Goal: Information Seeking & Learning: Learn about a topic

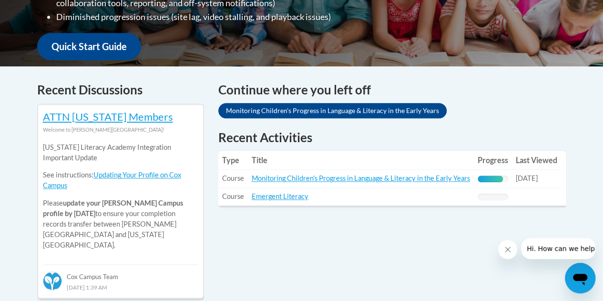
scroll to position [372, 0]
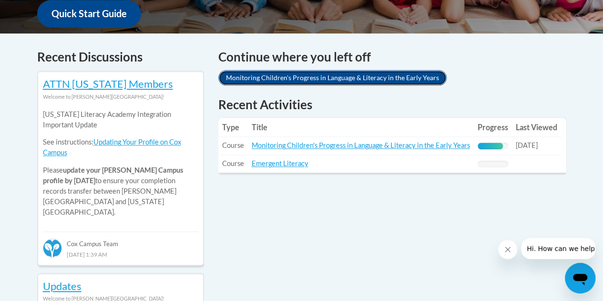
click at [391, 74] on link "Monitoring Children's Progress in Language & Literacy in the Early Years" at bounding box center [332, 77] width 228 height 15
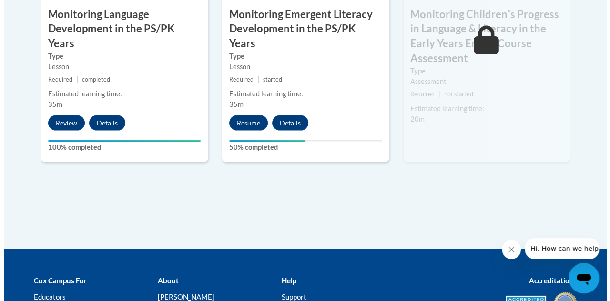
scroll to position [985, 0]
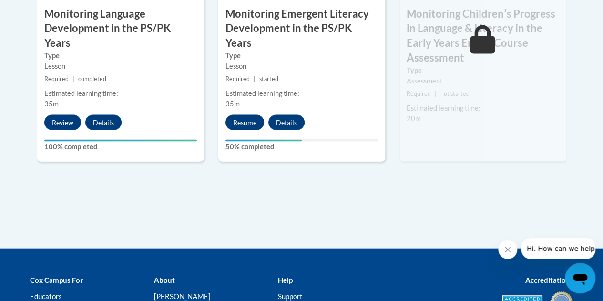
click at [244, 115] on button "Resume" at bounding box center [244, 122] width 39 height 15
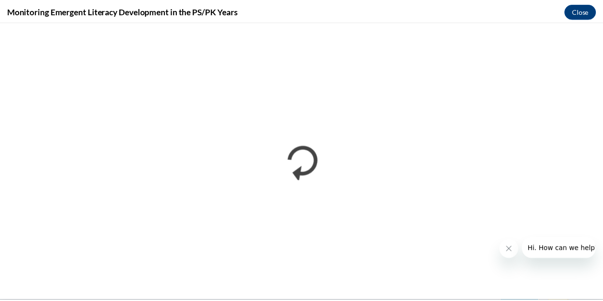
scroll to position [0, 0]
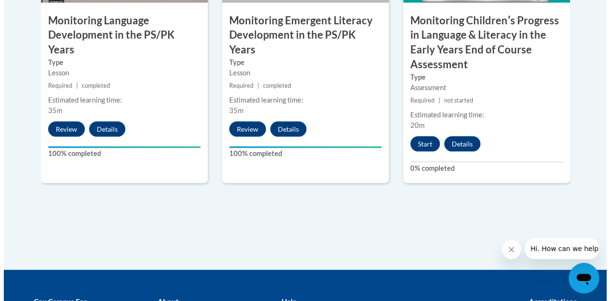
scroll to position [984, 0]
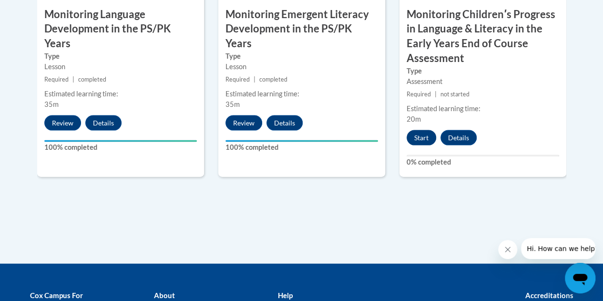
click at [422, 138] on button "Start" at bounding box center [422, 137] width 30 height 15
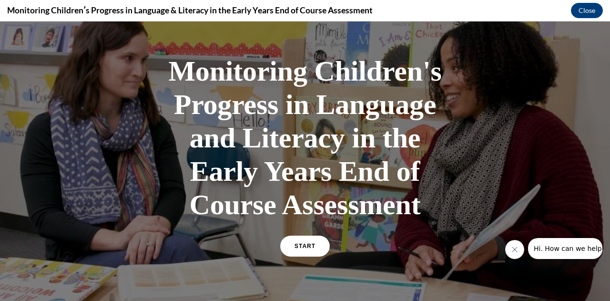
scroll to position [37, 0]
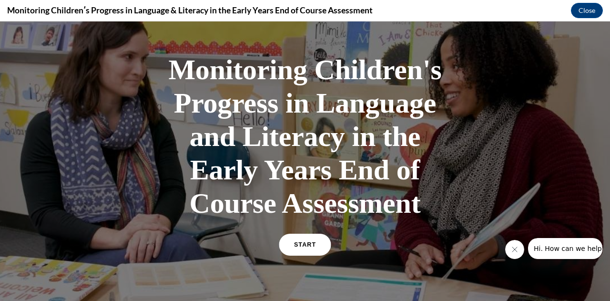
click at [304, 250] on link "START" at bounding box center [305, 245] width 52 height 22
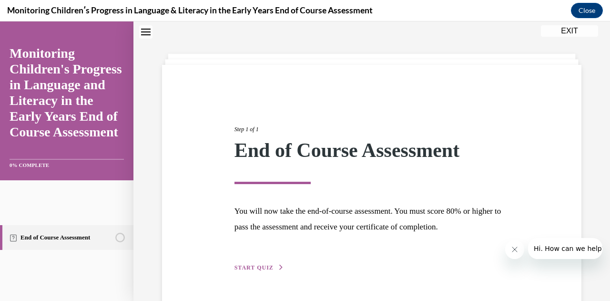
scroll to position [58, 0]
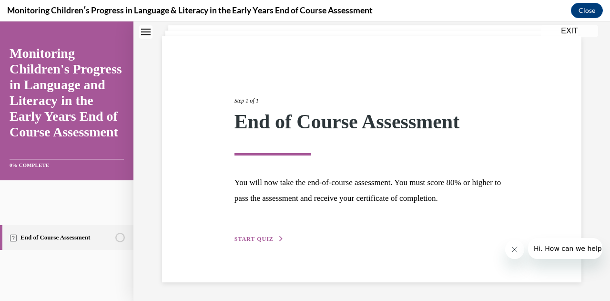
click at [258, 236] on span "START QUIZ" at bounding box center [254, 239] width 39 height 7
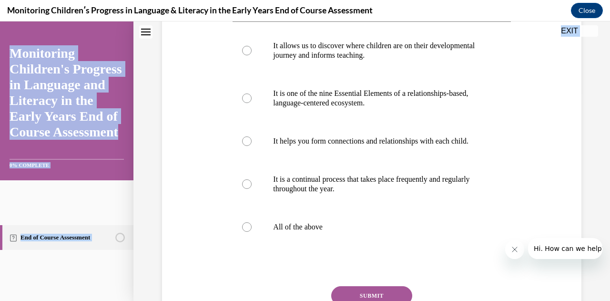
scroll to position [299, 0]
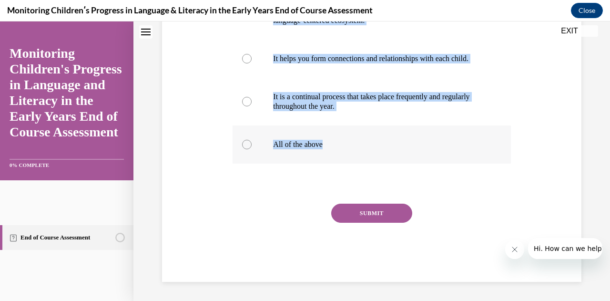
drag, startPoint x: 228, startPoint y: 129, endPoint x: 376, endPoint y: 147, distance: 149.3
click at [376, 147] on div "Question 01/16 Which of these statements is true about Progress Monitoring in t…" at bounding box center [372, 48] width 424 height 468
copy div "Which of these statements is true about Progress Monitoring in the early years?…"
click at [441, 160] on label "All of the above" at bounding box center [372, 144] width 278 height 38
click at [252, 149] on input "All of the above" at bounding box center [247, 145] width 10 height 10
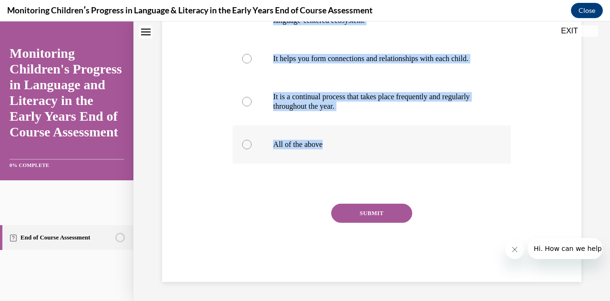
radio input "true"
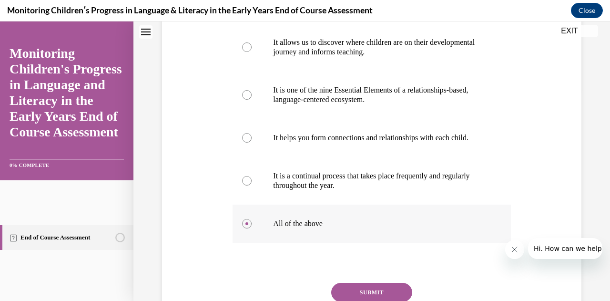
scroll to position [215, 0]
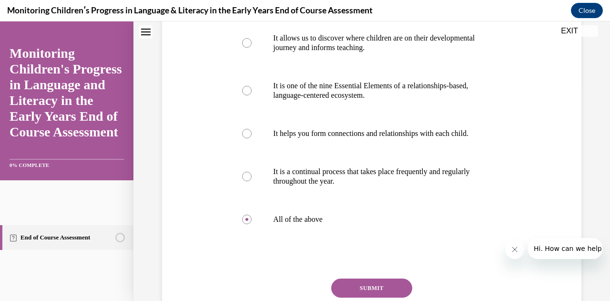
click at [361, 297] on button "SUBMIT" at bounding box center [371, 287] width 81 height 19
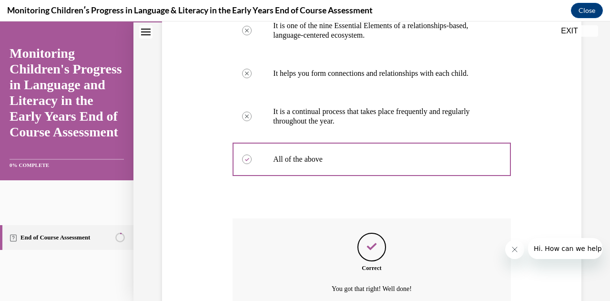
click at [355, 297] on div "Question 01/16 Which of these statements is true about Progress Monitoring in t…" at bounding box center [371, 84] width 477 height 617
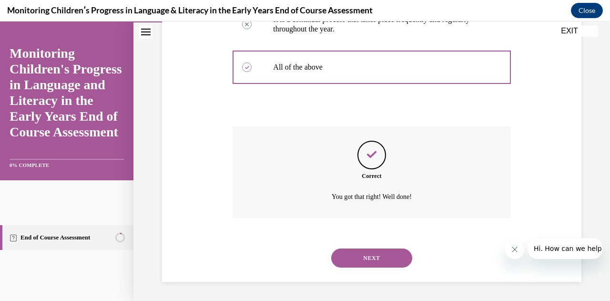
scroll to position [377, 0]
click at [369, 258] on button "NEXT" at bounding box center [371, 257] width 81 height 19
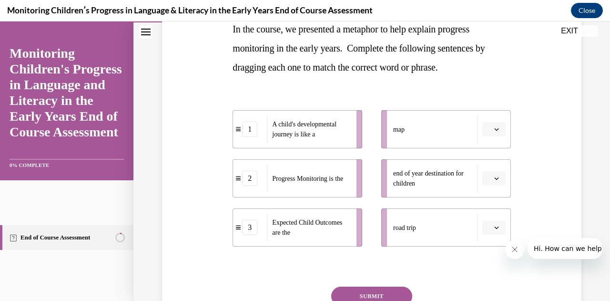
scroll to position [162, 0]
click at [494, 132] on icon "button" at bounding box center [496, 129] width 5 height 5
click at [574, 199] on div "Question 02/16 In the course, we presented a metaphor to help explain progress …" at bounding box center [372, 153] width 424 height 423
click at [490, 182] on button "button" at bounding box center [493, 179] width 23 height 14
click at [484, 257] on span "3" at bounding box center [483, 257] width 3 height 8
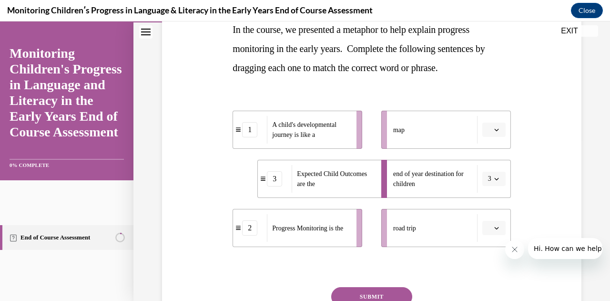
click at [494, 132] on icon "button" at bounding box center [496, 129] width 5 height 5
click at [484, 189] on span "2" at bounding box center [483, 189] width 3 height 8
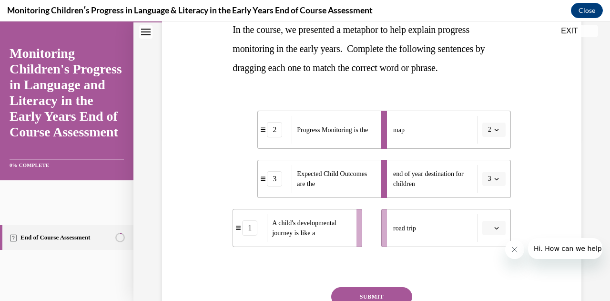
click at [497, 129] on button "2" at bounding box center [493, 130] width 23 height 14
click at [482, 170] on span "1" at bounding box center [482, 170] width 3 height 8
click at [494, 228] on icon "button" at bounding box center [496, 227] width 5 height 5
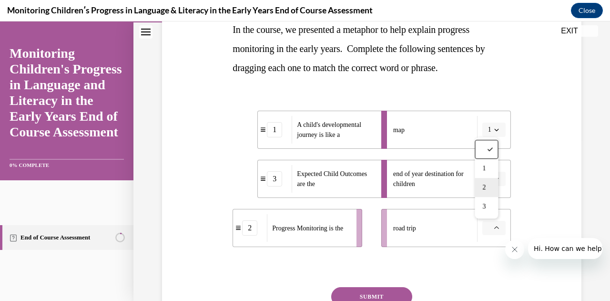
click at [484, 187] on span "2" at bounding box center [483, 188] width 3 height 8
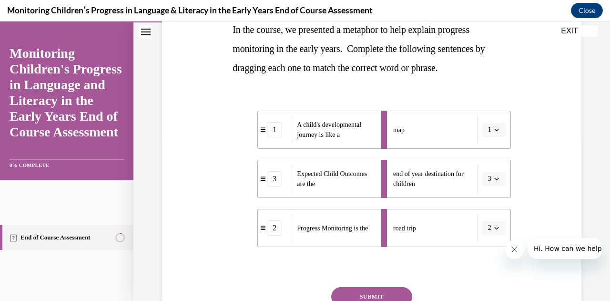
click at [359, 299] on button "SUBMIT" at bounding box center [371, 296] width 81 height 19
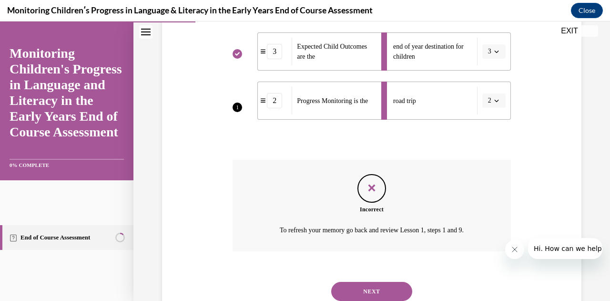
scroll to position [322, 0]
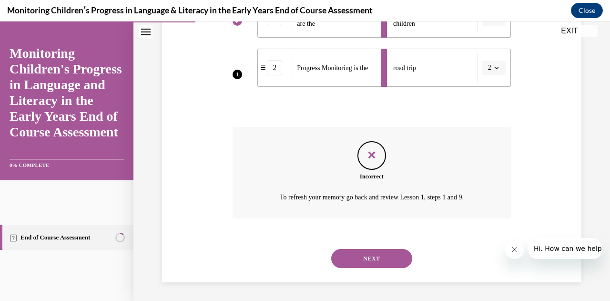
click at [377, 261] on button "NEXT" at bounding box center [371, 258] width 81 height 19
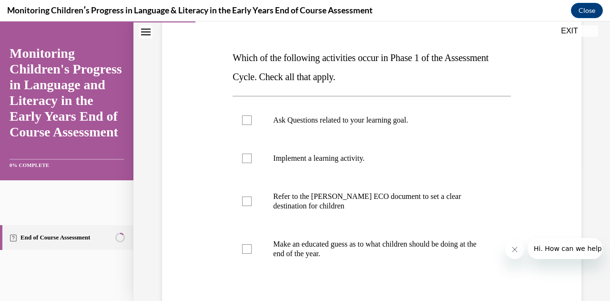
scroll to position [133, 0]
click at [248, 120] on div at bounding box center [247, 121] width 10 height 10
click at [248, 120] on input "Ask Questions related to your learning goal." at bounding box center [247, 121] width 10 height 10
checkbox input "true"
click at [245, 204] on div at bounding box center [247, 202] width 10 height 10
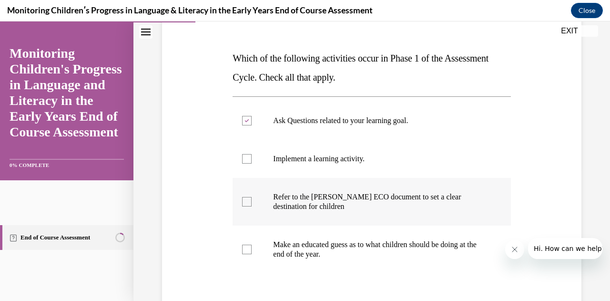
click at [245, 204] on input "Refer to the Rollins ECO document to set a clear destination for children" at bounding box center [247, 202] width 10 height 10
checkbox input "true"
click at [247, 253] on div at bounding box center [247, 250] width 10 height 10
click at [247, 253] on input "Make an educated guess as to what children should be doing at the end of the ye…" at bounding box center [247, 250] width 10 height 10
checkbox input "true"
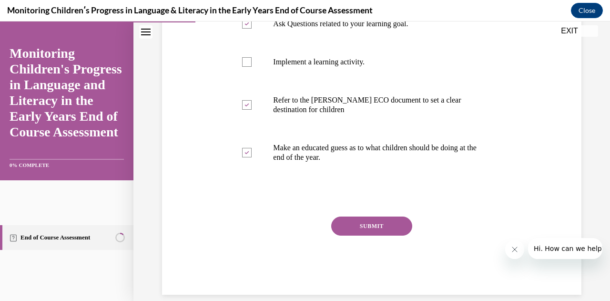
click at [368, 233] on button "SUBMIT" at bounding box center [371, 225] width 81 height 19
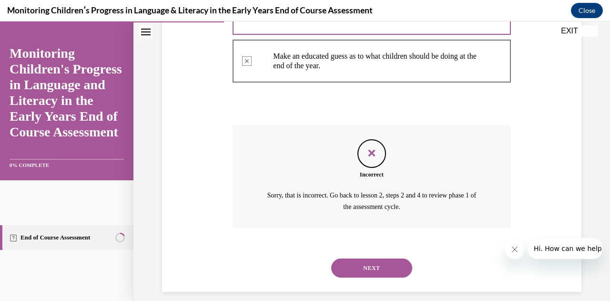
scroll to position [330, 0]
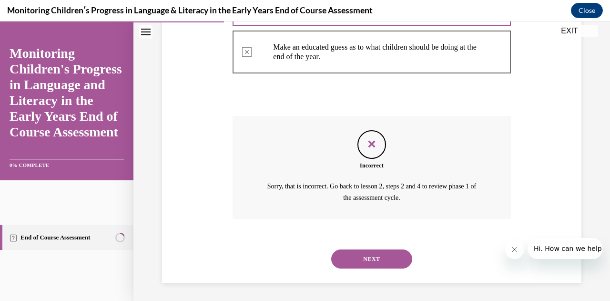
click at [367, 258] on button "NEXT" at bounding box center [371, 258] width 81 height 19
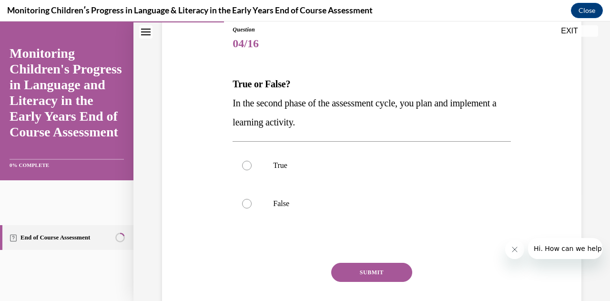
scroll to position [124, 0]
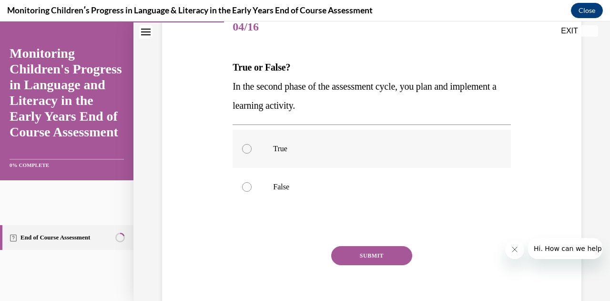
click at [248, 155] on label "True" at bounding box center [372, 149] width 278 height 38
click at [248, 154] on input "True" at bounding box center [247, 149] width 10 height 10
radio input "true"
click at [369, 255] on button "SUBMIT" at bounding box center [371, 255] width 81 height 19
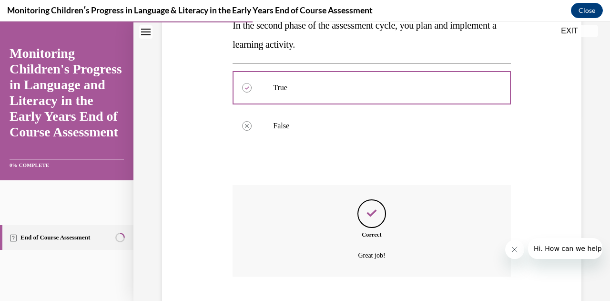
scroll to position [243, 0]
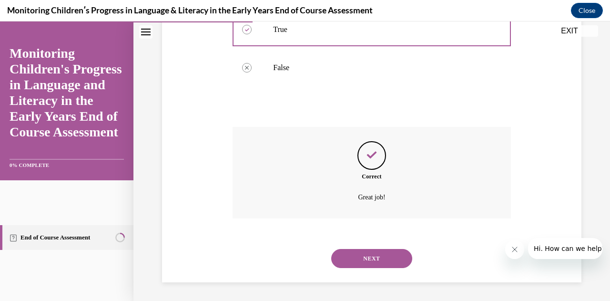
click at [371, 260] on button "NEXT" at bounding box center [371, 258] width 81 height 19
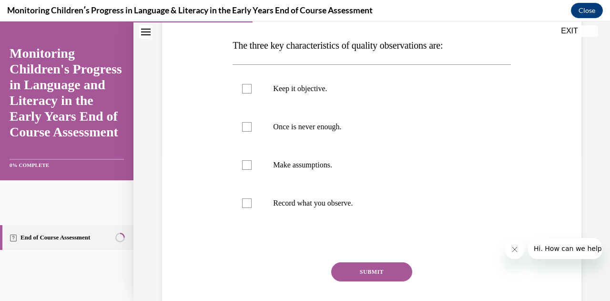
scroll to position [144, 0]
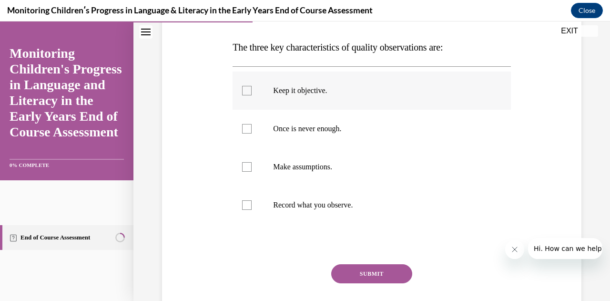
click at [248, 93] on div at bounding box center [247, 91] width 10 height 10
click at [248, 93] on input "Keep it objective." at bounding box center [247, 91] width 10 height 10
checkbox input "true"
click at [248, 172] on label "Make assumptions." at bounding box center [372, 167] width 278 height 38
click at [248, 172] on input "Make assumptions." at bounding box center [247, 167] width 10 height 10
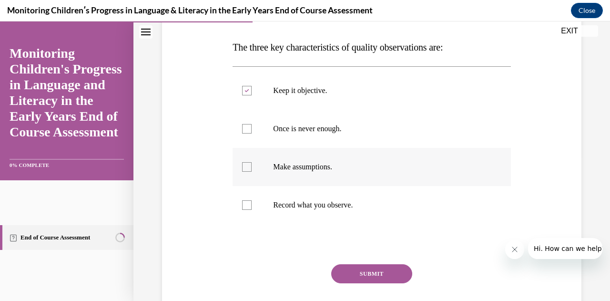
checkbox input "true"
click at [246, 210] on label "Record what you observe." at bounding box center [372, 205] width 278 height 38
click at [246, 210] on input "Record what you observe." at bounding box center [247, 205] width 10 height 10
checkbox input "true"
click at [377, 276] on button "SUBMIT" at bounding box center [371, 273] width 81 height 19
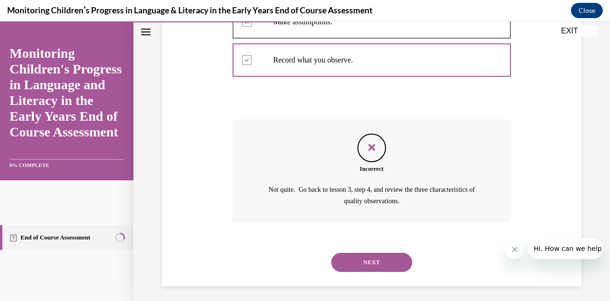
scroll to position [292, 0]
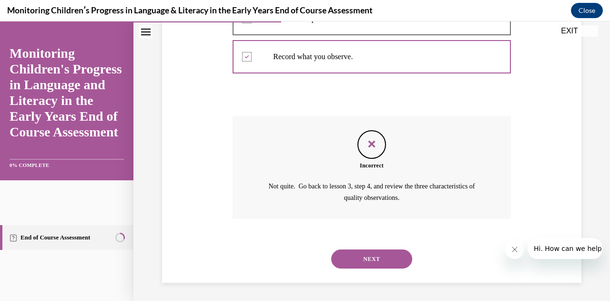
click at [376, 261] on button "NEXT" at bounding box center [371, 258] width 81 height 19
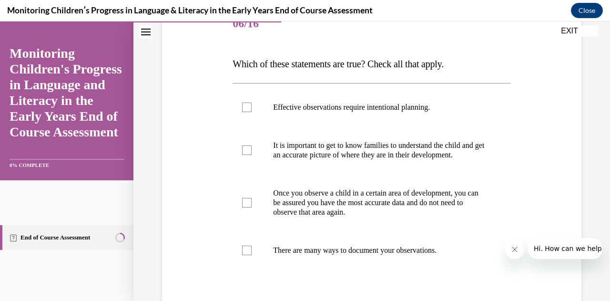
scroll to position [130, 0]
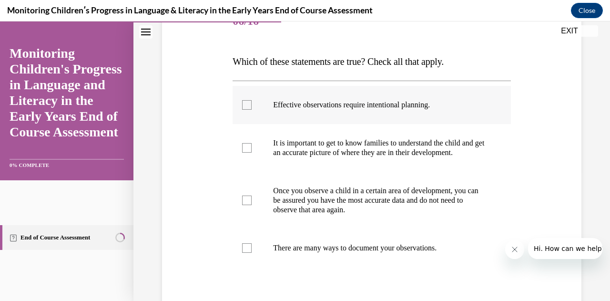
click at [247, 110] on label "Effective observations require intentional planning." at bounding box center [372, 105] width 278 height 38
click at [247, 110] on input "Effective observations require intentional planning." at bounding box center [247, 105] width 10 height 10
checkbox input "true"
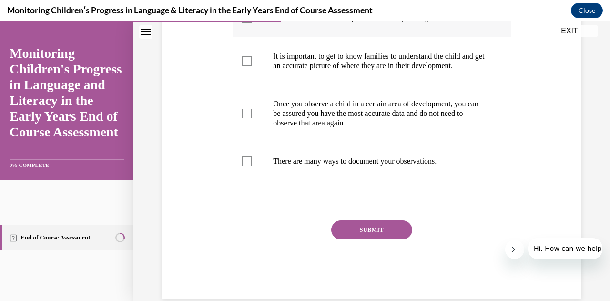
scroll to position [217, 0]
click at [251, 177] on label "There are many ways to document your observations." at bounding box center [372, 160] width 278 height 38
click at [251, 165] on input "There are many ways to document your observations." at bounding box center [247, 160] width 10 height 10
checkbox input "true"
click at [363, 238] on button "SUBMIT" at bounding box center [371, 228] width 81 height 19
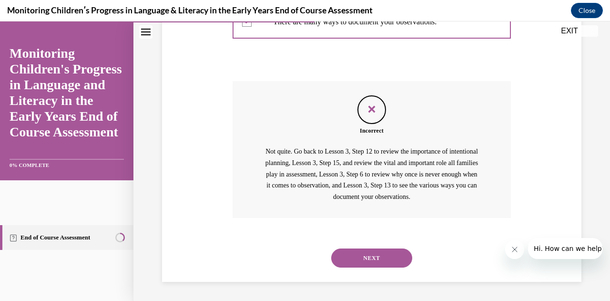
scroll to position [364, 0]
click at [363, 265] on button "NEXT" at bounding box center [371, 257] width 81 height 19
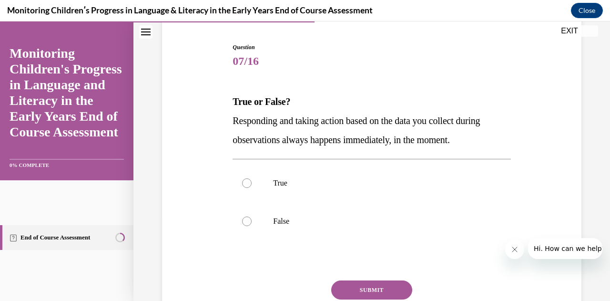
scroll to position [91, 0]
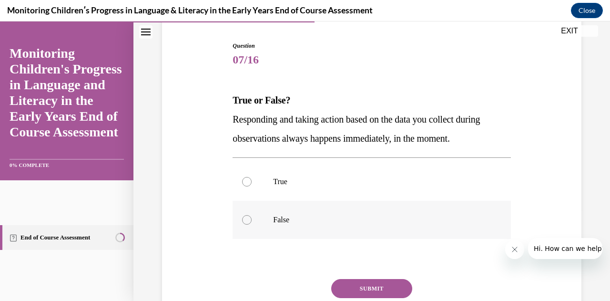
click at [240, 226] on label "False" at bounding box center [372, 220] width 278 height 38
click at [242, 225] on input "False" at bounding box center [247, 220] width 10 height 10
radio input "true"
click at [358, 292] on button "SUBMIT" at bounding box center [371, 288] width 81 height 19
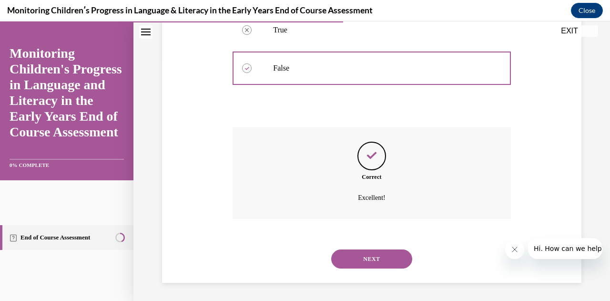
scroll to position [243, 0]
click at [374, 263] on button "NEXT" at bounding box center [371, 258] width 81 height 19
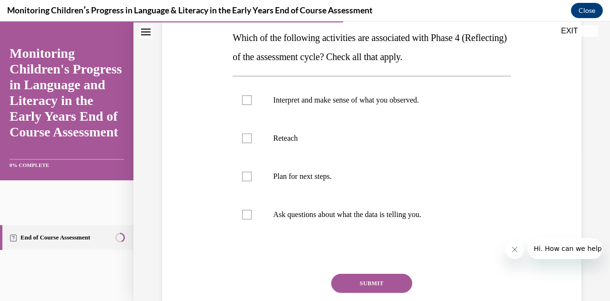
scroll to position [154, 0]
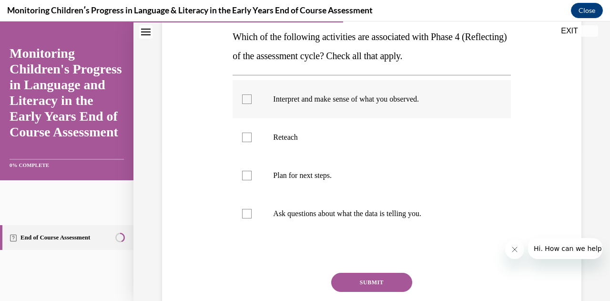
click at [249, 104] on label "Interpret and make sense of what you observed." at bounding box center [372, 99] width 278 height 38
click at [249, 104] on input "Interpret and make sense of what you observed." at bounding box center [247, 99] width 10 height 10
checkbox input "true"
click at [246, 176] on div at bounding box center [247, 176] width 10 height 10
click at [246, 176] on input "Plan for next steps." at bounding box center [247, 176] width 10 height 10
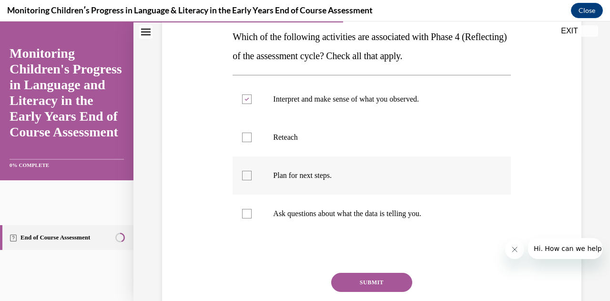
checkbox input "true"
click at [246, 217] on label "Ask questions about what the data is telling you." at bounding box center [372, 214] width 278 height 38
click at [246, 217] on input "Ask questions about what the data is telling you." at bounding box center [247, 214] width 10 height 10
checkbox input "true"
click at [369, 284] on button "SUBMIT" at bounding box center [371, 282] width 81 height 19
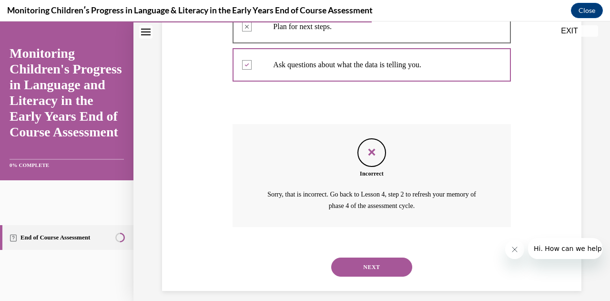
scroll to position [311, 0]
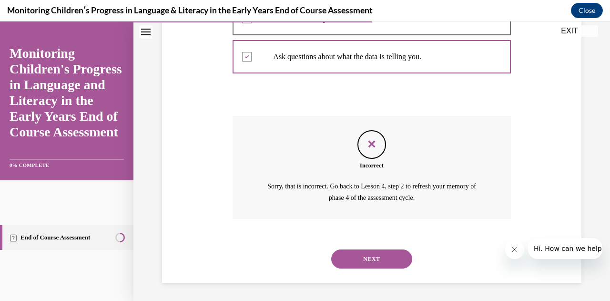
click at [365, 264] on button "NEXT" at bounding box center [371, 258] width 81 height 19
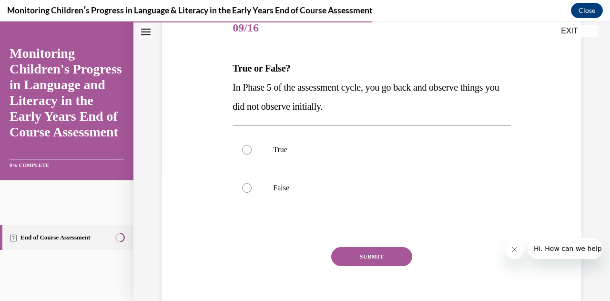
scroll to position [133, 0]
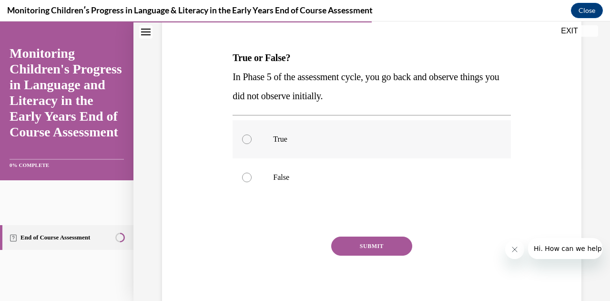
click at [241, 144] on label "True" at bounding box center [372, 139] width 278 height 38
click at [242, 144] on input "True" at bounding box center [247, 139] width 10 height 10
radio input "true"
click at [373, 247] on button "SUBMIT" at bounding box center [371, 245] width 81 height 19
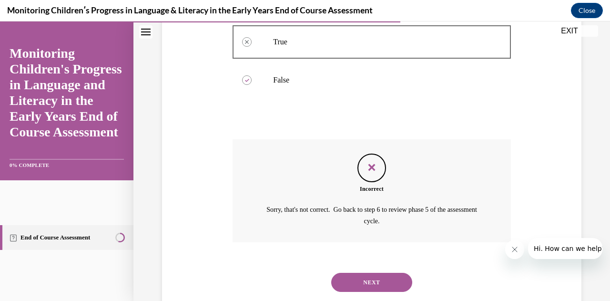
scroll to position [231, 0]
click at [367, 281] on button "NEXT" at bounding box center [371, 282] width 81 height 19
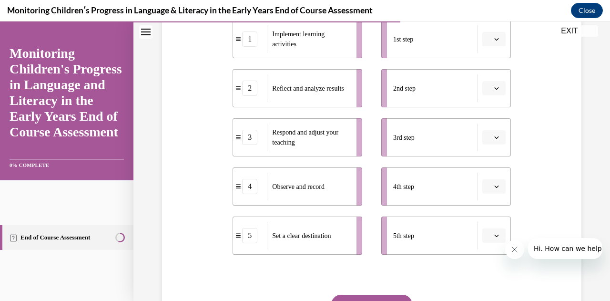
scroll to position [213, 0]
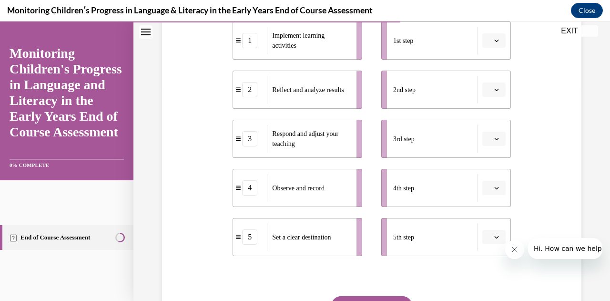
click at [494, 237] on icon "button" at bounding box center [496, 237] width 5 height 5
click at [494, 41] on icon "button" at bounding box center [496, 41] width 4 height 2
click at [484, 82] on span "1" at bounding box center [483, 81] width 3 height 8
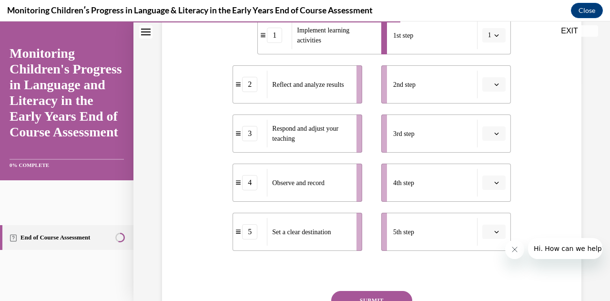
scroll to position [216, 0]
click at [494, 37] on icon "button" at bounding box center [496, 36] width 5 height 5
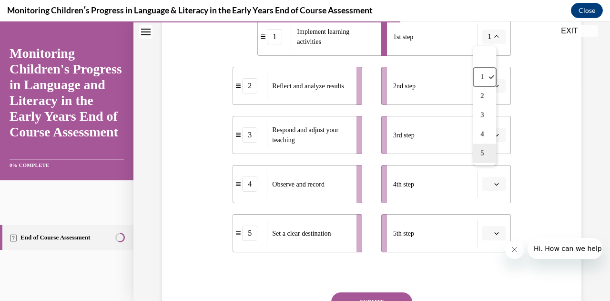
click at [482, 156] on span "5" at bounding box center [482, 153] width 3 height 8
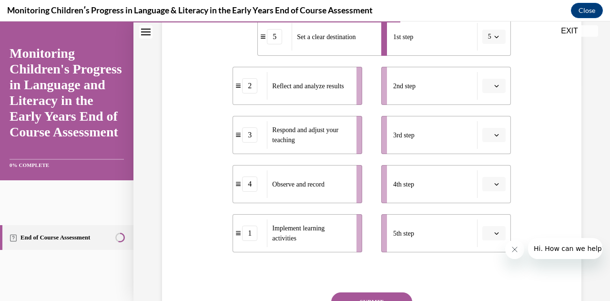
click at [488, 90] on button "button" at bounding box center [493, 86] width 23 height 14
click at [484, 184] on span "4" at bounding box center [483, 183] width 3 height 8
click at [487, 138] on button "button" at bounding box center [493, 135] width 23 height 14
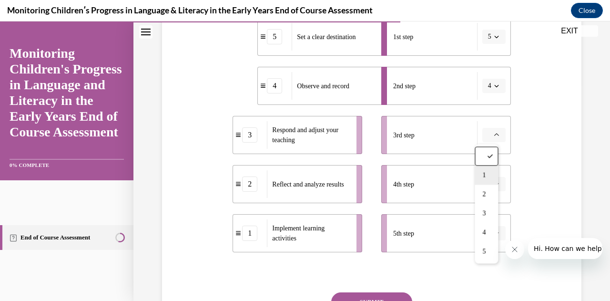
click at [488, 175] on div "1" at bounding box center [486, 174] width 23 height 19
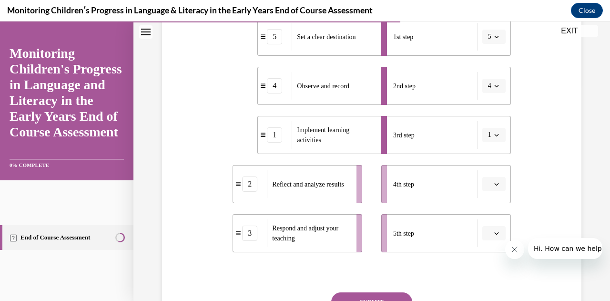
click at [494, 184] on icon "button" at bounding box center [496, 184] width 5 height 5
click at [483, 113] on div "2" at bounding box center [486, 105] width 23 height 19
click at [488, 233] on span "Please select an option" at bounding box center [489, 233] width 3 height 10
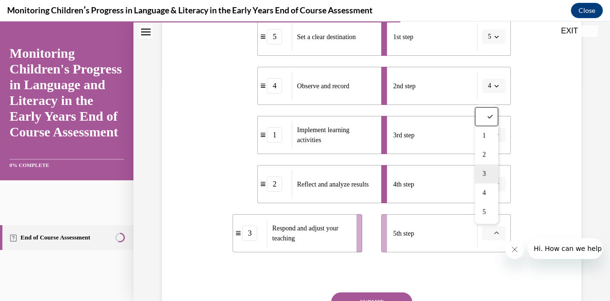
click at [484, 173] on span "3" at bounding box center [483, 174] width 3 height 8
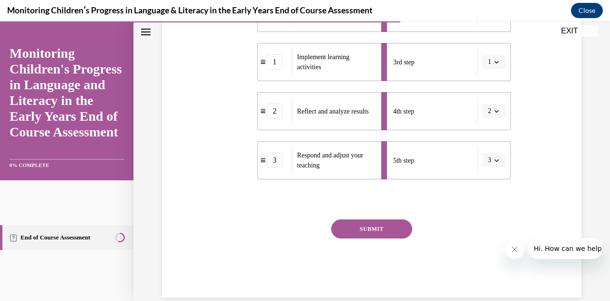
click at [364, 229] on button "SUBMIT" at bounding box center [371, 228] width 81 height 19
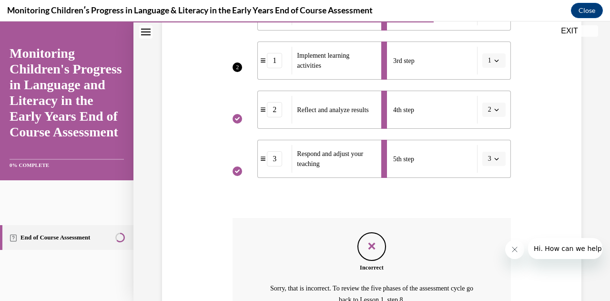
scroll to position [393, 0]
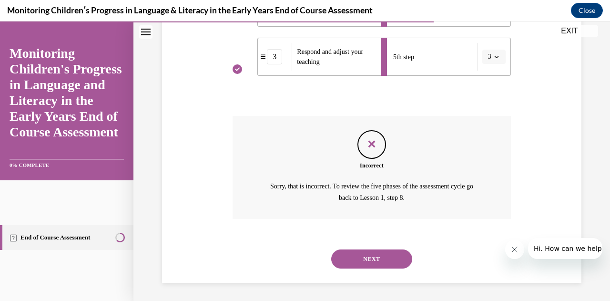
click at [378, 266] on button "NEXT" at bounding box center [371, 258] width 81 height 19
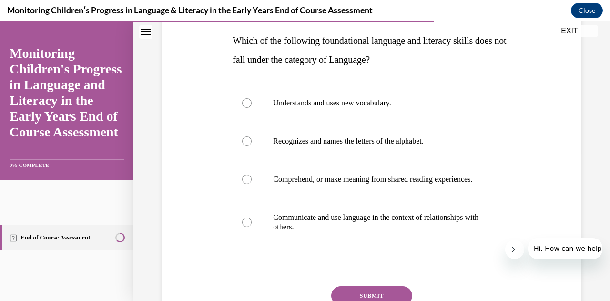
scroll to position [165, 0]
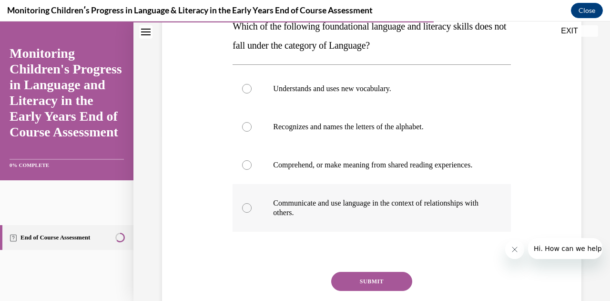
click at [245, 213] on div at bounding box center [247, 208] width 10 height 10
click at [245, 213] on input "Communicate and use language in the context of relationships with others." at bounding box center [247, 208] width 10 height 10
radio input "true"
click at [371, 291] on button "SUBMIT" at bounding box center [371, 281] width 81 height 19
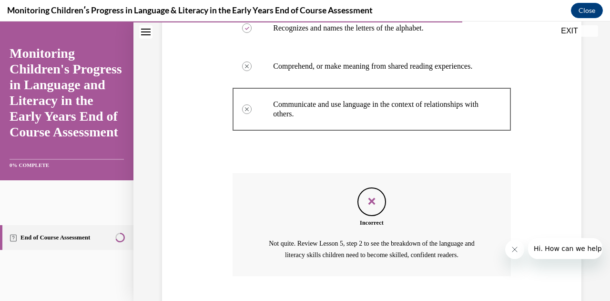
scroll to position [330, 0]
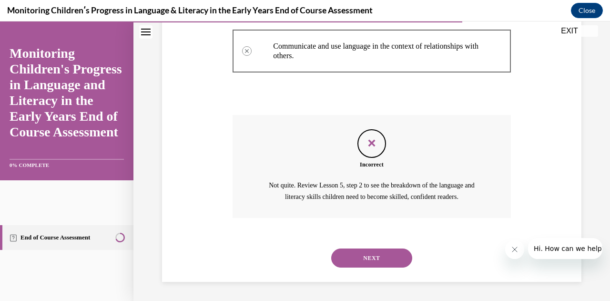
click at [376, 265] on button "NEXT" at bounding box center [371, 257] width 81 height 19
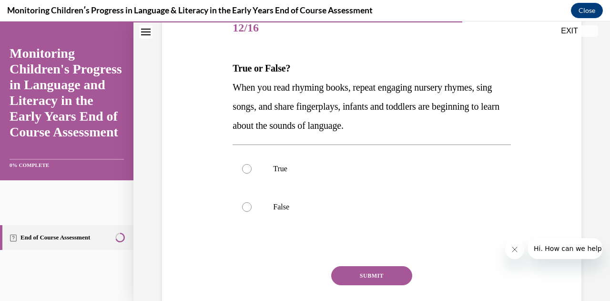
scroll to position [122, 0]
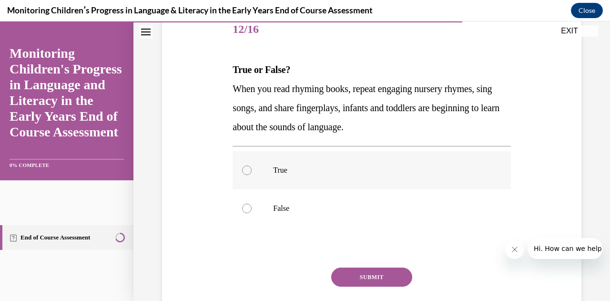
click at [239, 179] on label "True" at bounding box center [372, 170] width 278 height 38
click at [242, 175] on input "True" at bounding box center [247, 170] width 10 height 10
radio input "true"
click at [371, 283] on button "SUBMIT" at bounding box center [371, 276] width 81 height 19
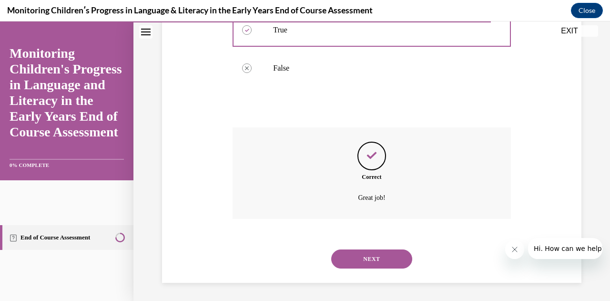
scroll to position [262, 0]
click at [389, 260] on button "NEXT" at bounding box center [371, 258] width 81 height 19
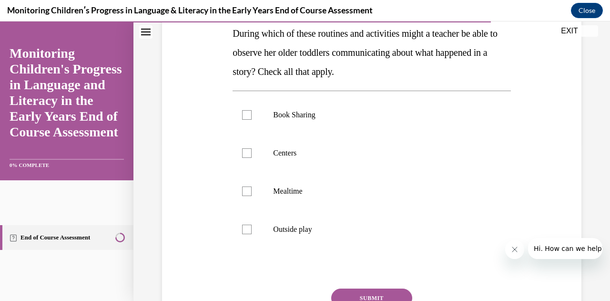
scroll to position [157, 0]
click at [245, 121] on label "Book Sharing" at bounding box center [372, 115] width 278 height 38
click at [245, 120] on input "Book Sharing" at bounding box center [247, 116] width 10 height 10
checkbox input "true"
click at [245, 157] on label "Centers" at bounding box center [372, 153] width 278 height 38
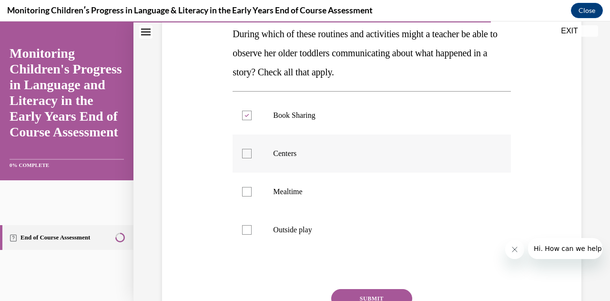
click at [245, 157] on input "Centers" at bounding box center [247, 154] width 10 height 10
click at [246, 157] on label "Centers" at bounding box center [372, 153] width 278 height 38
click at [246, 157] on input "Centers" at bounding box center [247, 154] width 10 height 10
checkbox input "false"
click at [246, 199] on label "Mealtime" at bounding box center [372, 192] width 278 height 38
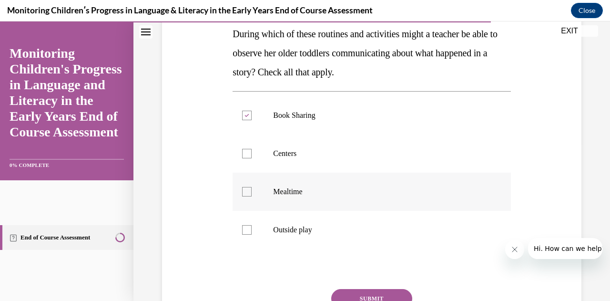
click at [246, 196] on input "Mealtime" at bounding box center [247, 192] width 10 height 10
click at [245, 196] on label "Mealtime" at bounding box center [372, 192] width 278 height 38
click at [245, 196] on input "Mealtime" at bounding box center [247, 192] width 10 height 10
checkbox input "false"
click at [246, 157] on label "Centers" at bounding box center [372, 153] width 278 height 38
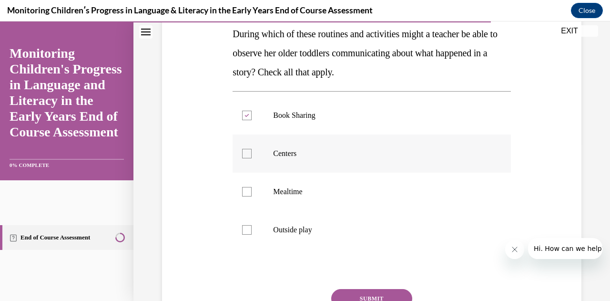
click at [246, 157] on input "Centers" at bounding box center [247, 154] width 10 height 10
checkbox input "true"
click at [243, 197] on label "Mealtime" at bounding box center [372, 192] width 278 height 38
click at [243, 196] on input "Mealtime" at bounding box center [247, 192] width 10 height 10
checkbox input "true"
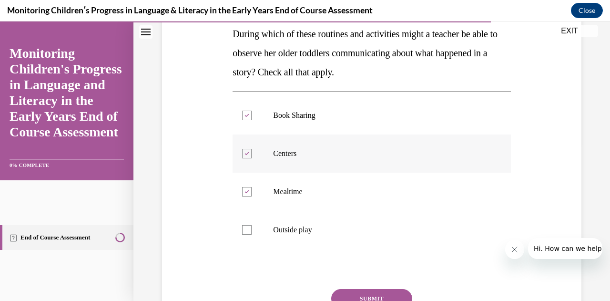
click at [246, 152] on icon at bounding box center [247, 153] width 4 height 3
click at [246, 152] on input "Centers" at bounding box center [247, 154] width 10 height 10
checkbox input "false"
click at [249, 228] on div at bounding box center [247, 230] width 10 height 10
click at [249, 228] on input "Outside play" at bounding box center [247, 230] width 10 height 10
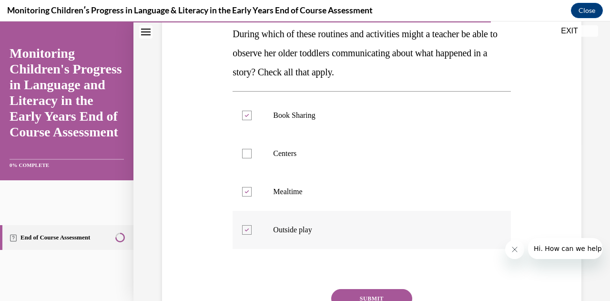
click at [251, 231] on label "Outside play" at bounding box center [372, 230] width 278 height 38
click at [251, 231] on input "Outside play" at bounding box center [247, 230] width 10 height 10
checkbox input "false"
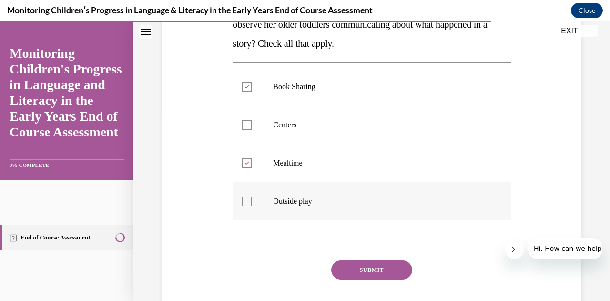
scroll to position [189, 0]
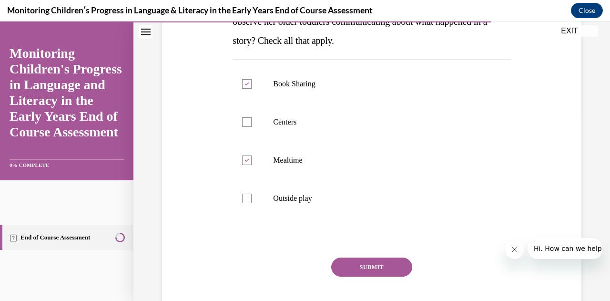
click at [370, 273] on button "SUBMIT" at bounding box center [371, 266] width 81 height 19
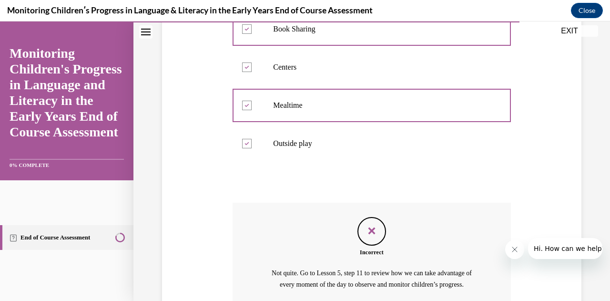
scroll to position [330, 0]
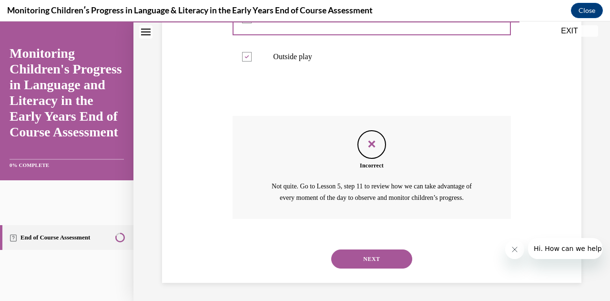
click at [372, 267] on button "NEXT" at bounding box center [371, 258] width 81 height 19
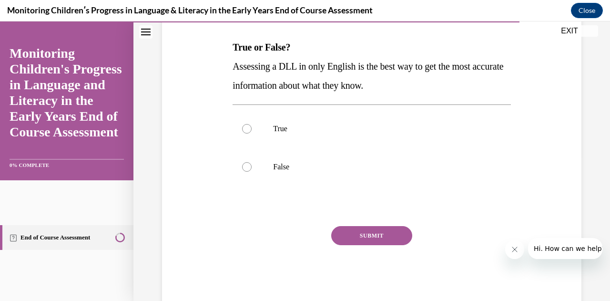
scroll to position [146, 0]
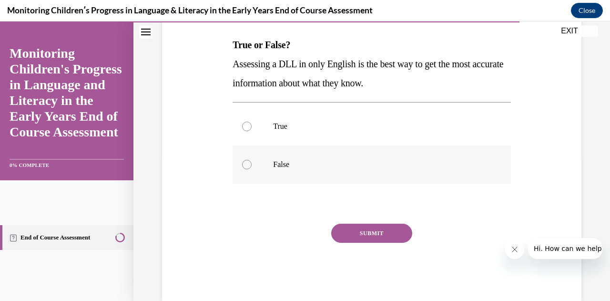
click at [242, 172] on label "False" at bounding box center [372, 164] width 278 height 38
click at [242, 169] on input "False" at bounding box center [247, 165] width 10 height 10
radio input "true"
click at [364, 233] on button "SUBMIT" at bounding box center [371, 233] width 81 height 19
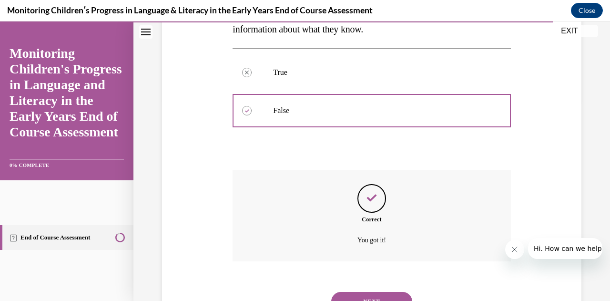
scroll to position [243, 0]
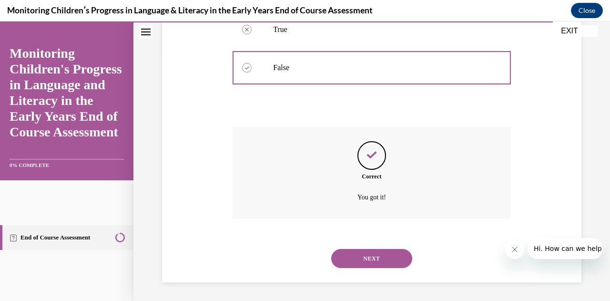
click at [369, 266] on button "NEXT" at bounding box center [371, 258] width 81 height 19
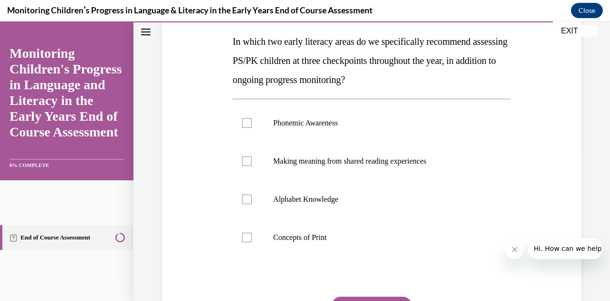
scroll to position [149, 0]
click at [247, 129] on label "Phonemic Awareness" at bounding box center [372, 124] width 278 height 38
click at [247, 129] on input "Phonemic Awareness" at bounding box center [247, 124] width 10 height 10
checkbox input "true"
click at [243, 203] on div at bounding box center [247, 200] width 10 height 10
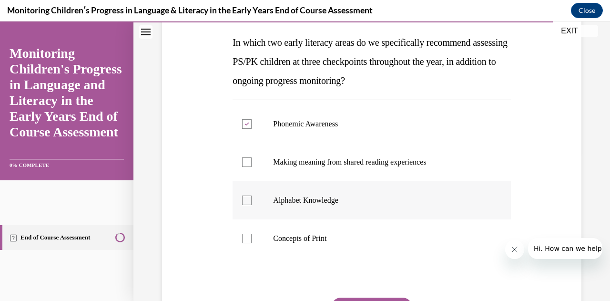
click at [243, 203] on input "Alphabet Knowledge" at bounding box center [247, 200] width 10 height 10
checkbox input "true"
click at [245, 243] on label "Concepts of Print" at bounding box center [372, 238] width 278 height 38
click at [245, 243] on input "Concepts of Print" at bounding box center [247, 239] width 10 height 10
checkbox input "true"
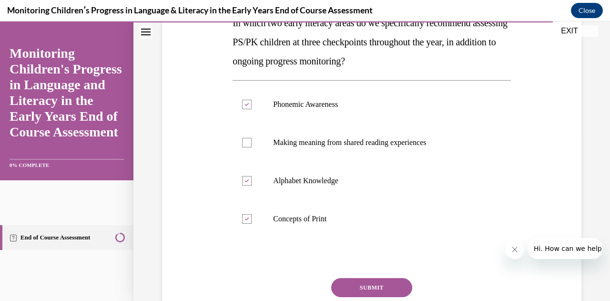
click at [370, 287] on button "SUBMIT" at bounding box center [371, 287] width 81 height 19
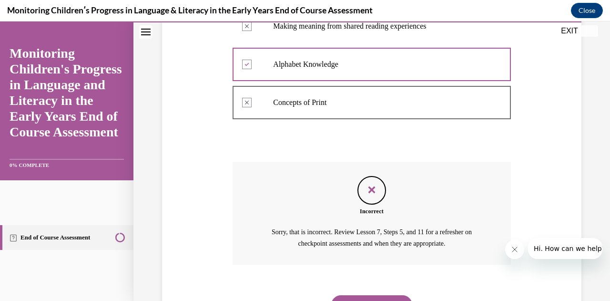
scroll to position [330, 0]
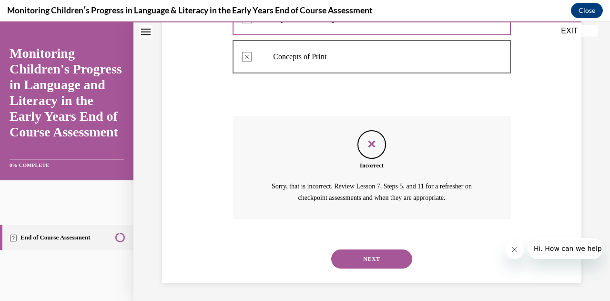
click at [379, 266] on button "NEXT" at bounding box center [371, 258] width 81 height 19
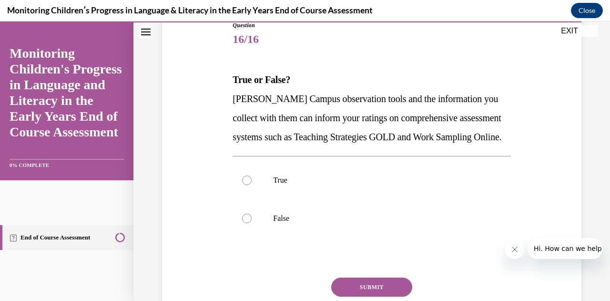
scroll to position [115, 0]
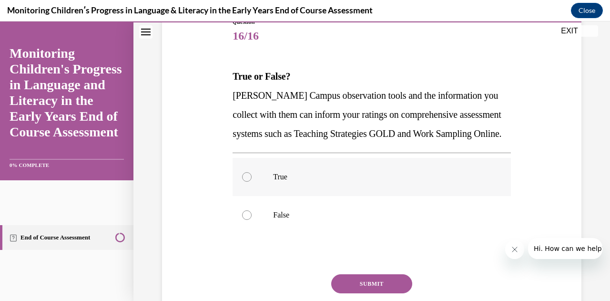
click at [247, 182] on div at bounding box center [247, 177] width 10 height 10
click at [247, 182] on input "True" at bounding box center [247, 177] width 10 height 10
radio input "true"
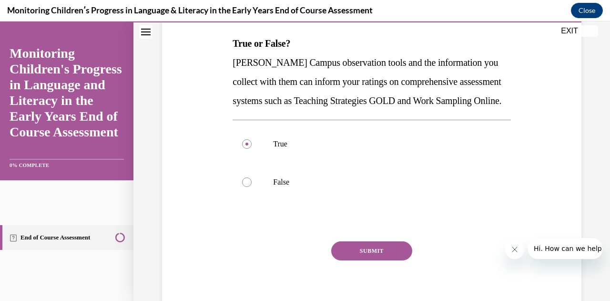
click at [365, 260] on button "SUBMIT" at bounding box center [371, 250] width 81 height 19
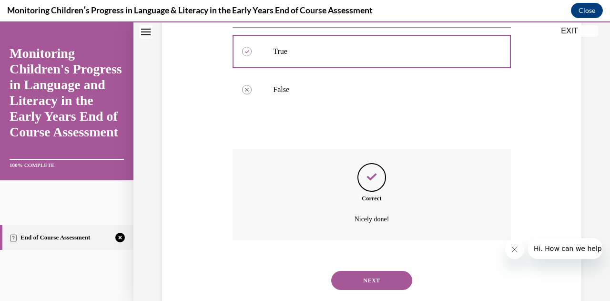
scroll to position [245, 0]
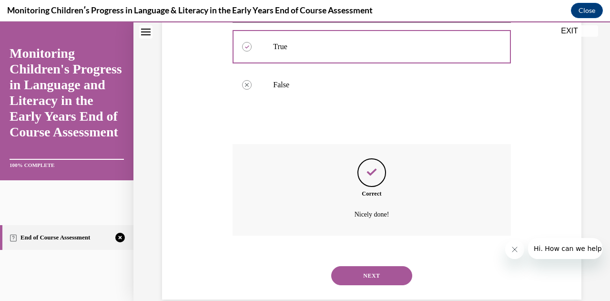
click at [369, 187] on div "Feedback" at bounding box center [372, 172] width 29 height 29
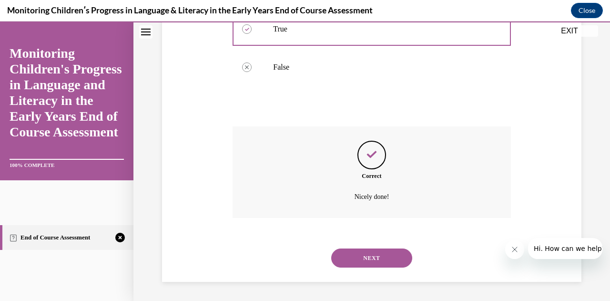
click at [374, 264] on button "NEXT" at bounding box center [371, 257] width 81 height 19
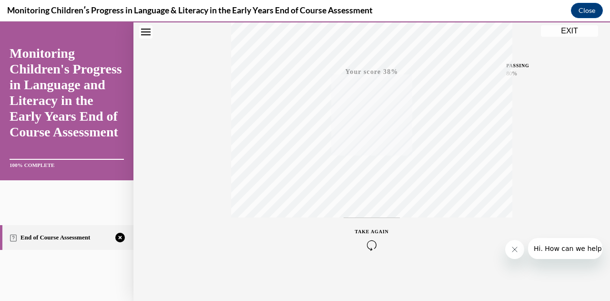
scroll to position [209, 0]
click at [363, 230] on span "TAKE AGAIN" at bounding box center [372, 229] width 34 height 5
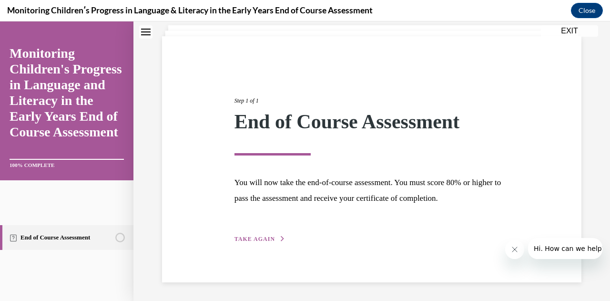
click at [259, 238] on span "TAKE AGAIN" at bounding box center [255, 239] width 41 height 7
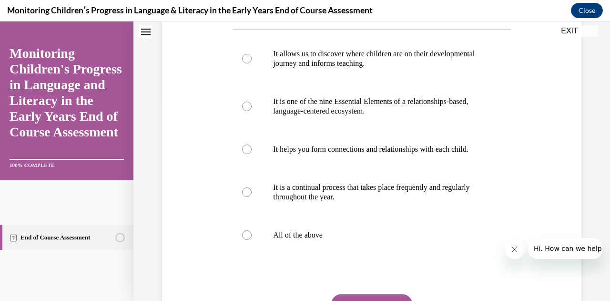
scroll to position [201, 0]
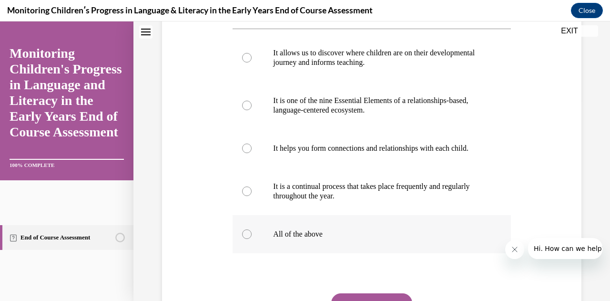
click at [246, 248] on label "All of the above" at bounding box center [372, 234] width 278 height 38
click at [246, 239] on input "All of the above" at bounding box center [247, 234] width 10 height 10
radio input "true"
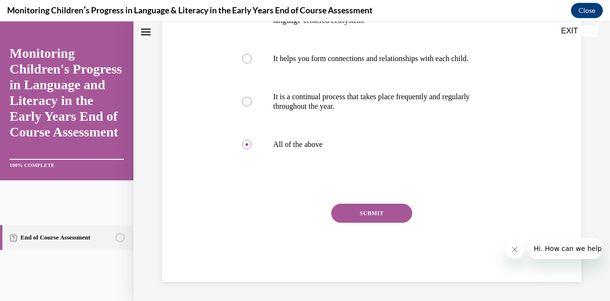
click at [368, 215] on button "SUBMIT" at bounding box center [371, 213] width 81 height 19
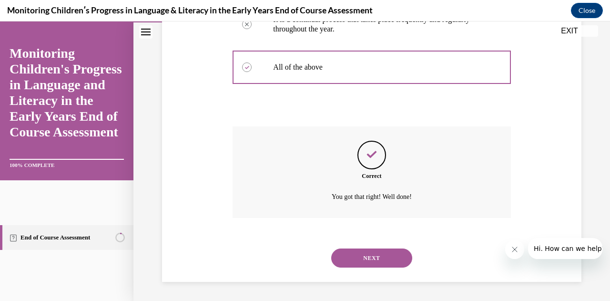
scroll to position [377, 0]
click at [369, 258] on button "NEXT" at bounding box center [371, 257] width 81 height 19
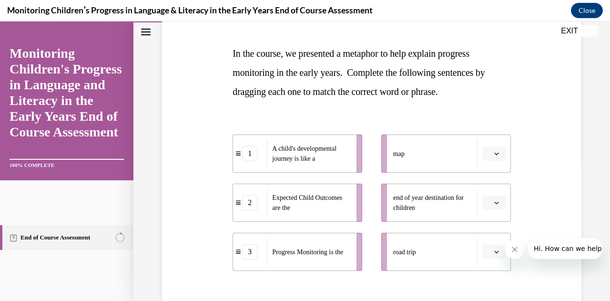
scroll to position [143, 0]
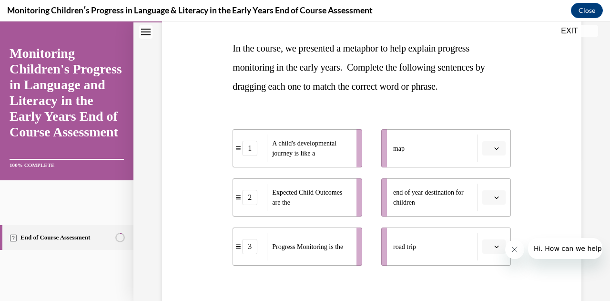
click at [493, 198] on span "button" at bounding box center [496, 197] width 7 height 7
click at [484, 258] on span "2" at bounding box center [483, 257] width 3 height 8
click at [488, 246] on span "Please select an option" at bounding box center [489, 247] width 3 height 10
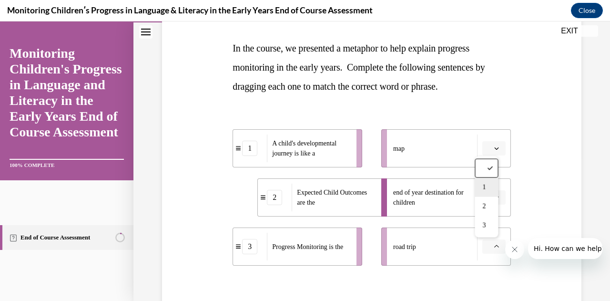
click at [484, 189] on span "1" at bounding box center [483, 188] width 3 height 8
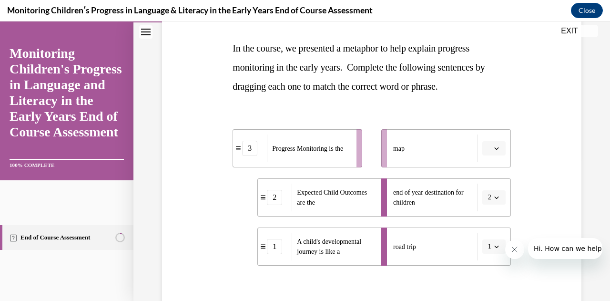
click at [494, 147] on icon "button" at bounding box center [496, 148] width 5 height 5
click at [484, 226] on span "3" at bounding box center [483, 227] width 3 height 8
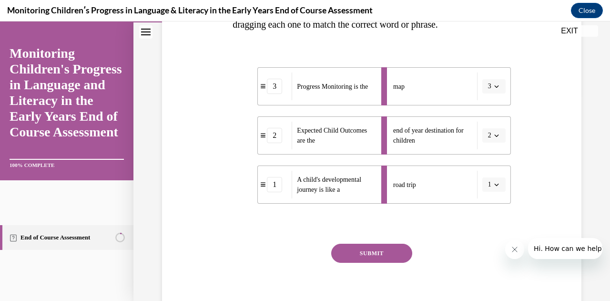
click at [370, 255] on button "SUBMIT" at bounding box center [371, 253] width 81 height 19
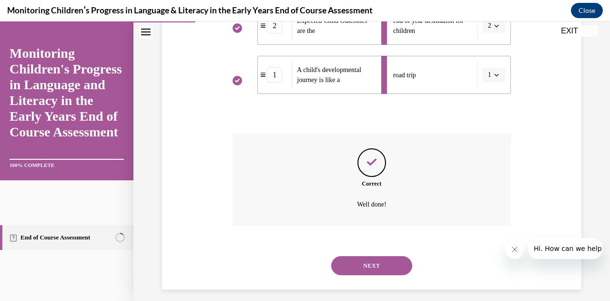
scroll to position [322, 0]
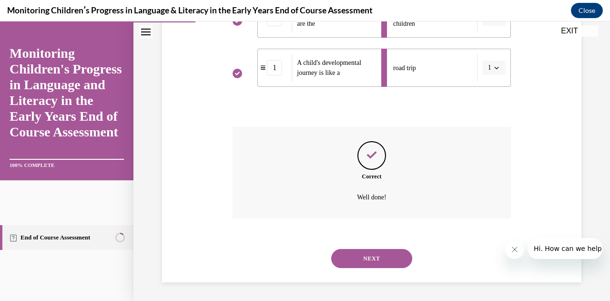
click at [379, 260] on button "NEXT" at bounding box center [371, 258] width 81 height 19
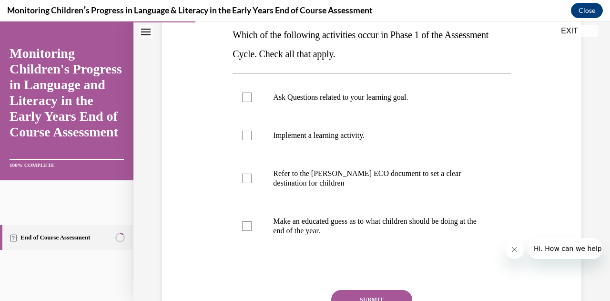
scroll to position [160, 0]
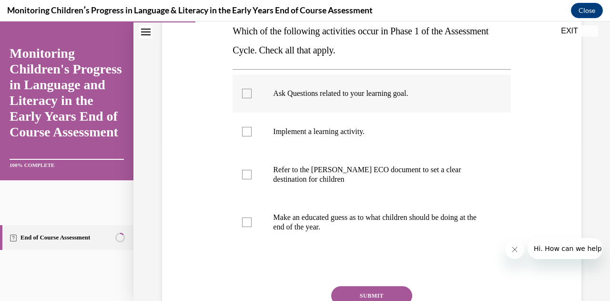
click at [243, 94] on div at bounding box center [247, 94] width 10 height 10
click at [243, 94] on input "Ask Questions related to your learning goal." at bounding box center [247, 94] width 10 height 10
checkbox input "true"
click at [245, 137] on label "Implement a learning activity." at bounding box center [372, 132] width 278 height 38
click at [245, 136] on input "Implement a learning activity." at bounding box center [247, 132] width 10 height 10
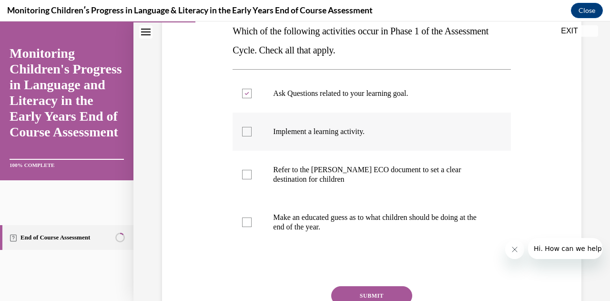
checkbox input "true"
click at [247, 180] on label "Refer to the Rollins ECO document to set a clear destination for children" at bounding box center [372, 175] width 278 height 48
click at [247, 179] on input "Refer to the Rollins ECO document to set a clear destination for children" at bounding box center [247, 175] width 10 height 10
checkbox input "true"
click at [367, 295] on button "SUBMIT" at bounding box center [371, 295] width 81 height 19
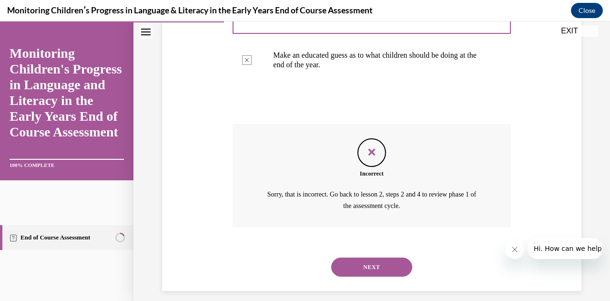
scroll to position [330, 0]
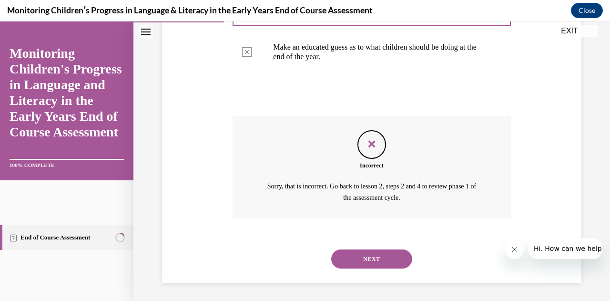
click at [371, 264] on button "NEXT" at bounding box center [371, 258] width 81 height 19
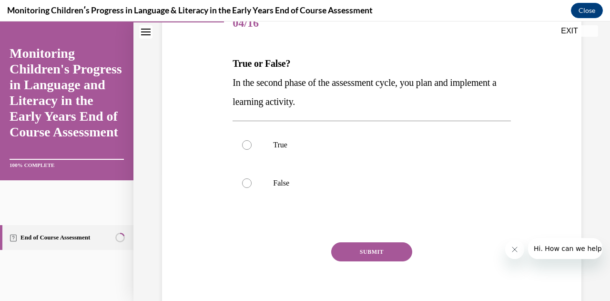
scroll to position [136, 0]
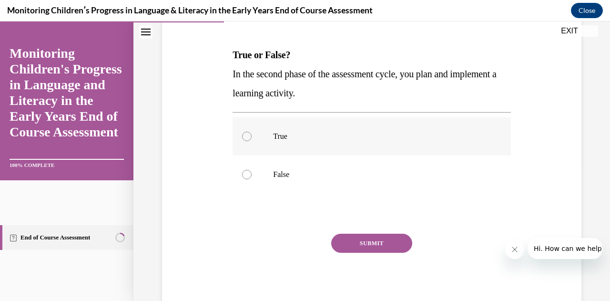
click at [247, 140] on div at bounding box center [247, 137] width 10 height 10
click at [247, 140] on input "True" at bounding box center [247, 137] width 10 height 10
radio input "true"
click at [371, 245] on button "SUBMIT" at bounding box center [371, 243] width 81 height 19
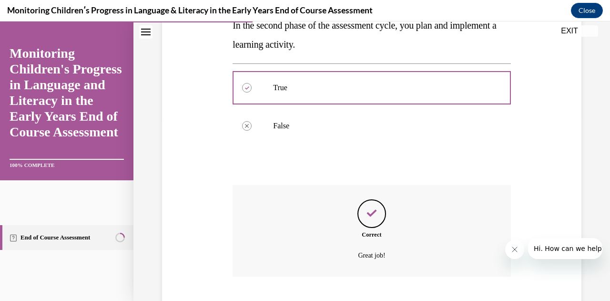
scroll to position [243, 0]
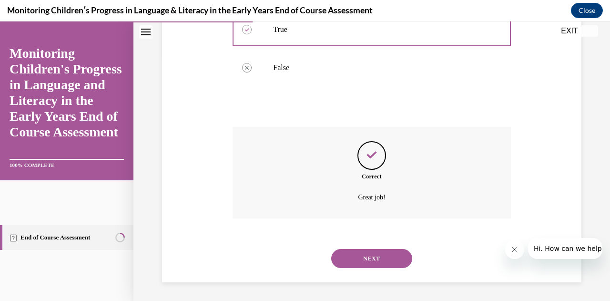
click at [373, 256] on button "NEXT" at bounding box center [371, 258] width 81 height 19
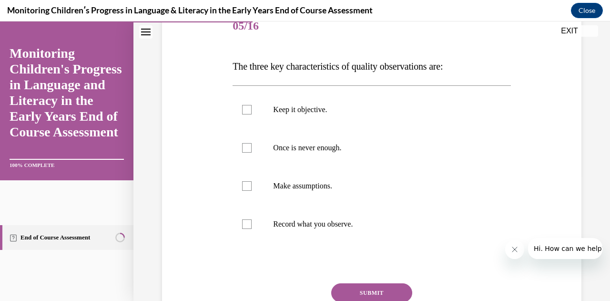
scroll to position [133, 0]
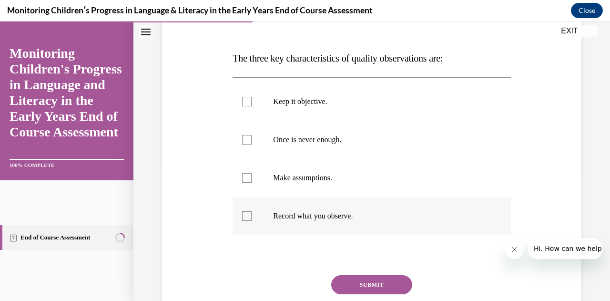
click at [234, 221] on label "Record what you observe." at bounding box center [372, 216] width 278 height 38
click at [242, 221] on input "Record what you observe." at bounding box center [247, 216] width 10 height 10
checkbox input "true"
click at [247, 143] on div at bounding box center [247, 140] width 10 height 10
click at [247, 143] on input "Once is never enough." at bounding box center [247, 140] width 10 height 10
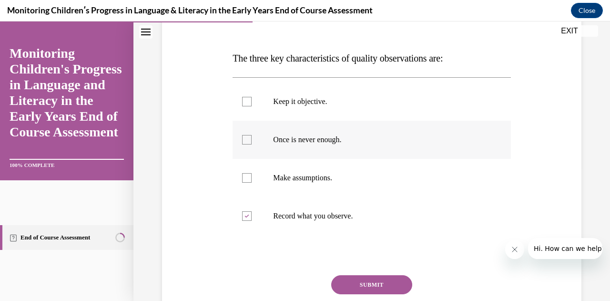
checkbox input "true"
click at [248, 104] on div at bounding box center [247, 102] width 10 height 10
click at [248, 104] on input "Keep it objective." at bounding box center [247, 102] width 10 height 10
checkbox input "true"
click at [367, 285] on button "SUBMIT" at bounding box center [371, 284] width 81 height 19
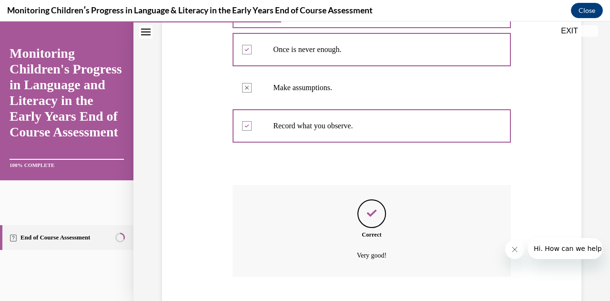
scroll to position [281, 0]
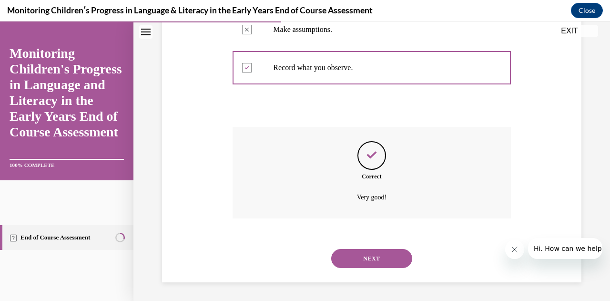
click at [380, 262] on button "NEXT" at bounding box center [371, 258] width 81 height 19
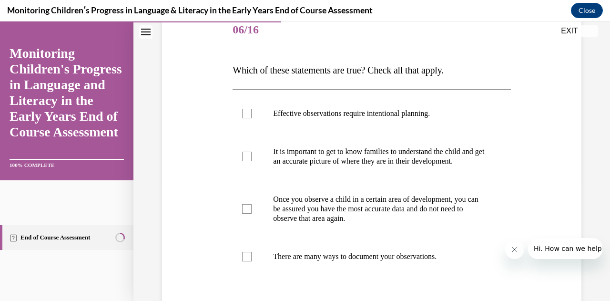
scroll to position [123, 0]
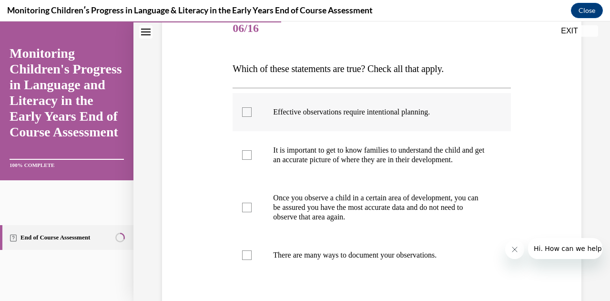
click at [243, 113] on div at bounding box center [247, 112] width 10 height 10
click at [243, 113] on input "Effective observations require intentional planning." at bounding box center [247, 112] width 10 height 10
checkbox input "true"
click at [249, 169] on label "It is important to get to know families to understand the child and get an accu…" at bounding box center [372, 155] width 278 height 48
click at [249, 160] on input "It is important to get to know families to understand the child and get an accu…" at bounding box center [247, 155] width 10 height 10
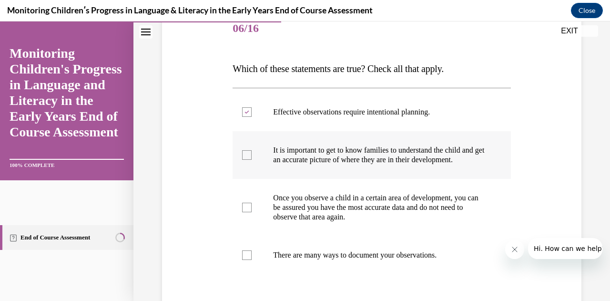
checkbox input "true"
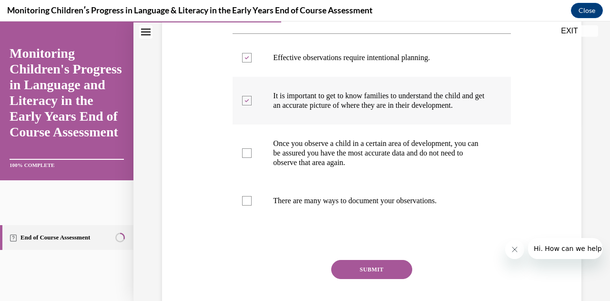
scroll to position [178, 0]
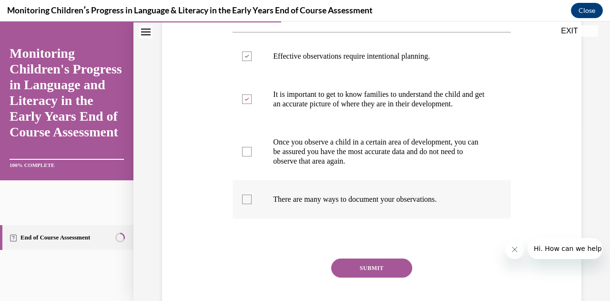
click at [247, 204] on div at bounding box center [247, 200] width 10 height 10
click at [247, 204] on input "There are many ways to document your observations." at bounding box center [247, 200] width 10 height 10
checkbox input "true"
click at [365, 275] on button "SUBMIT" at bounding box center [371, 267] width 81 height 19
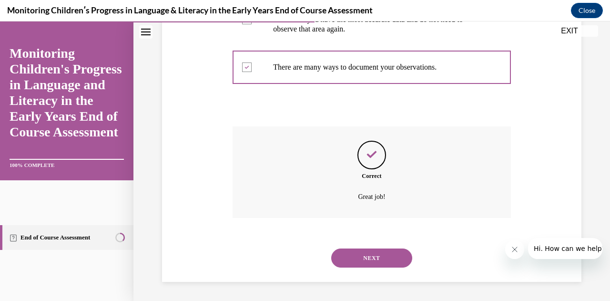
scroll to position [319, 0]
click at [370, 266] on button "NEXT" at bounding box center [371, 257] width 81 height 19
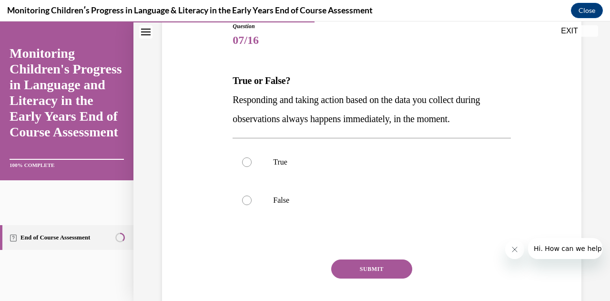
scroll to position [111, 0]
click at [243, 207] on label "False" at bounding box center [372, 200] width 278 height 38
click at [243, 205] on input "False" at bounding box center [247, 200] width 10 height 10
radio input "true"
click at [364, 268] on button "SUBMIT" at bounding box center [371, 268] width 81 height 19
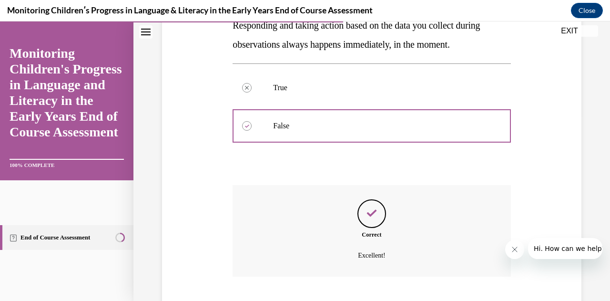
scroll to position [243, 0]
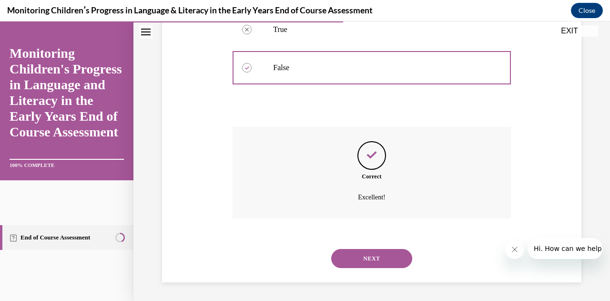
click at [369, 257] on button "NEXT" at bounding box center [371, 258] width 81 height 19
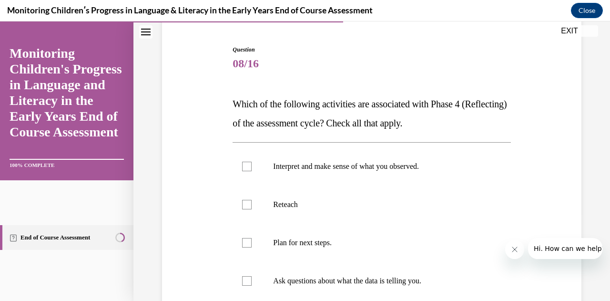
scroll to position [92, 0]
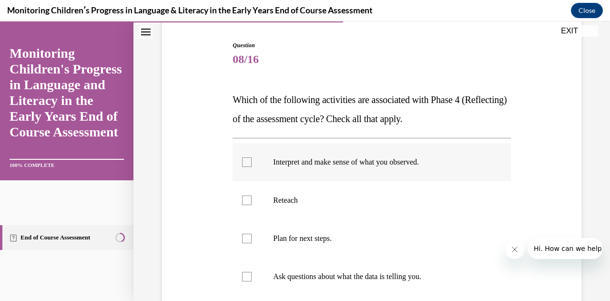
click at [242, 164] on div at bounding box center [247, 162] width 10 height 10
click at [242, 164] on input "Interpret and make sense of what you observed." at bounding box center [247, 162] width 10 height 10
checkbox input "true"
click at [246, 284] on label "Ask questions about what the data is telling you." at bounding box center [372, 276] width 278 height 38
click at [246, 281] on input "Ask questions about what the data is telling you." at bounding box center [247, 277] width 10 height 10
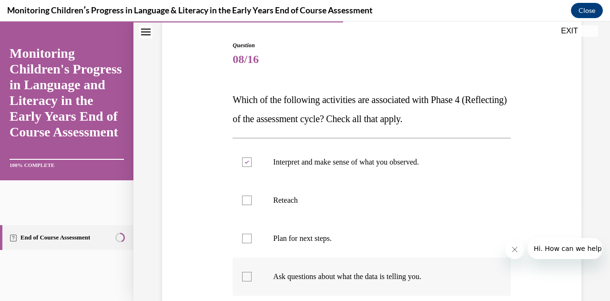
checkbox input "true"
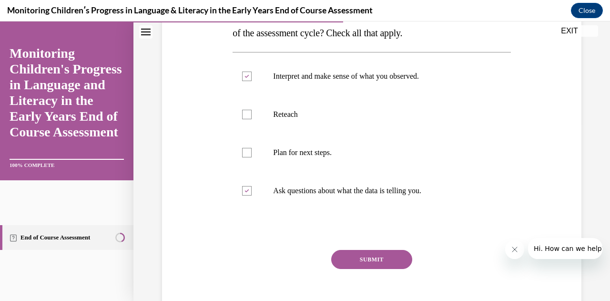
click at [363, 259] on button "SUBMIT" at bounding box center [371, 259] width 81 height 19
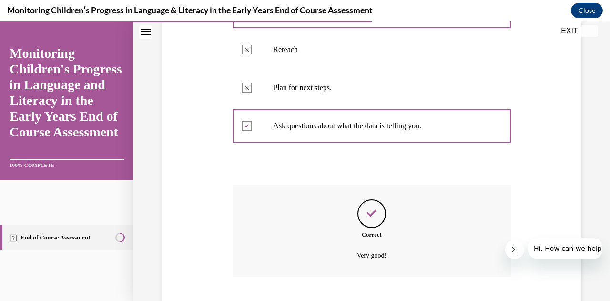
scroll to position [300, 0]
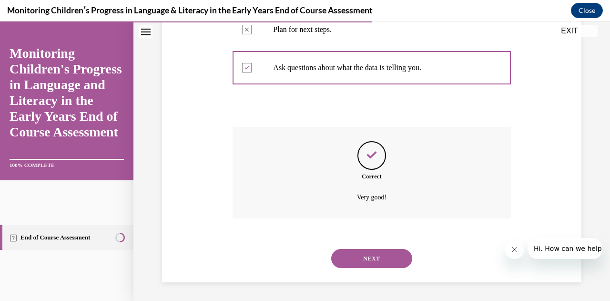
click at [378, 262] on button "NEXT" at bounding box center [371, 258] width 81 height 19
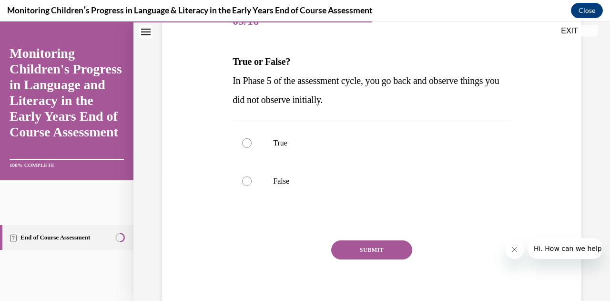
scroll to position [141, 0]
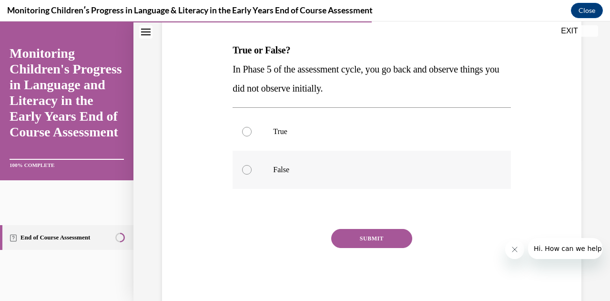
click at [242, 168] on div at bounding box center [247, 170] width 10 height 10
click at [242, 168] on input "False" at bounding box center [247, 170] width 10 height 10
radio input "true"
click at [361, 242] on button "SUBMIT" at bounding box center [371, 238] width 81 height 19
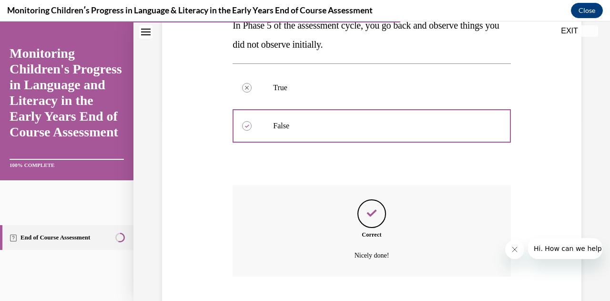
scroll to position [243, 0]
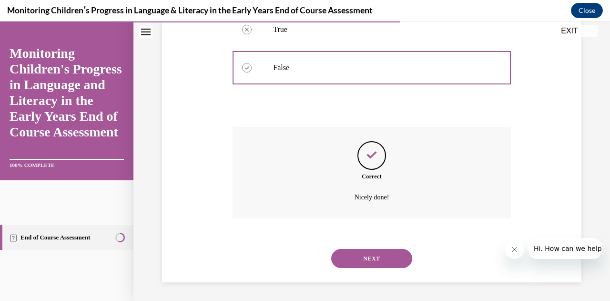
click at [372, 265] on button "NEXT" at bounding box center [371, 258] width 81 height 19
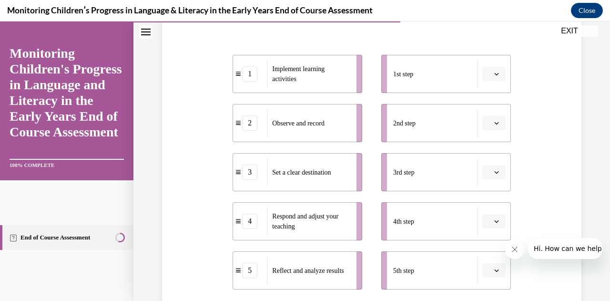
scroll to position [192, 0]
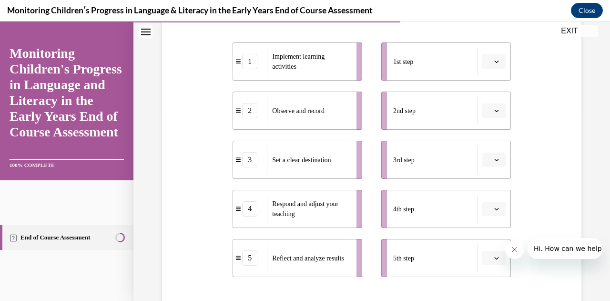
click at [494, 61] on icon "button" at bounding box center [496, 61] width 5 height 5
click at [488, 142] on div "3" at bounding box center [486, 139] width 23 height 19
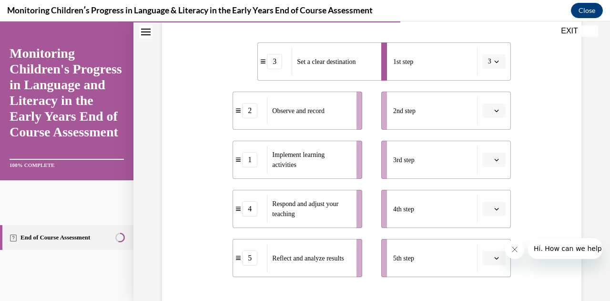
click at [487, 261] on button "button" at bounding box center [493, 258] width 23 height 14
click at [425, 213] on div "4th step" at bounding box center [435, 209] width 84 height 28
click at [493, 211] on span "button" at bounding box center [496, 208] width 7 height 7
click at [484, 168] on span "4" at bounding box center [483, 168] width 3 height 8
click at [493, 263] on button "button" at bounding box center [493, 258] width 23 height 14
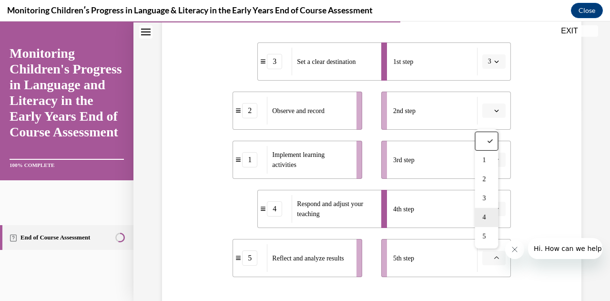
click at [484, 217] on span "4" at bounding box center [483, 218] width 3 height 8
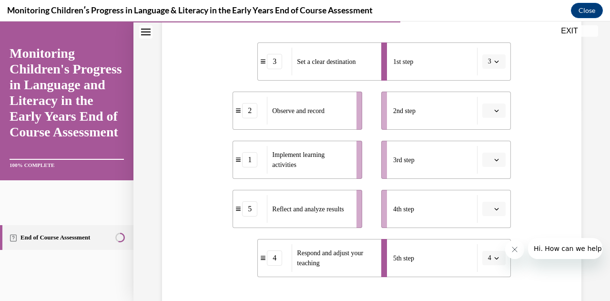
click at [488, 210] on span "Please select an option" at bounding box center [489, 209] width 3 height 10
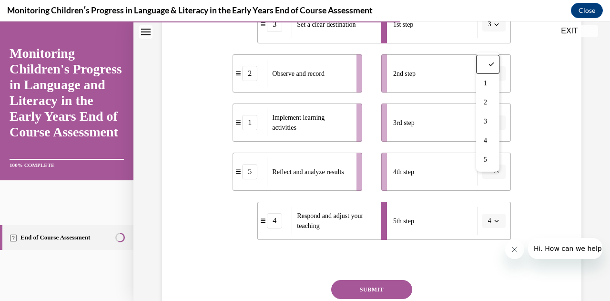
scroll to position [230, 0]
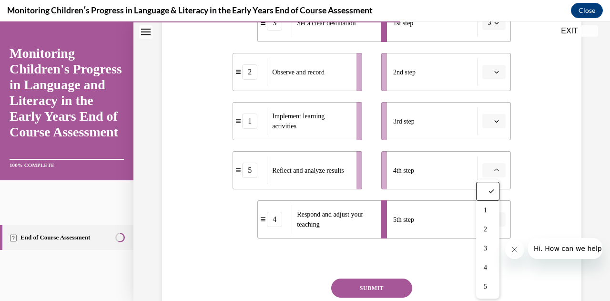
click at [435, 226] on div "5th step" at bounding box center [435, 219] width 84 height 28
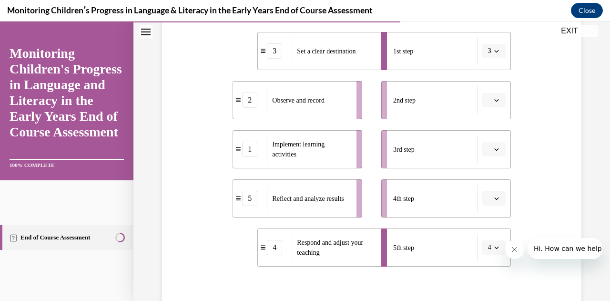
scroll to position [201, 0]
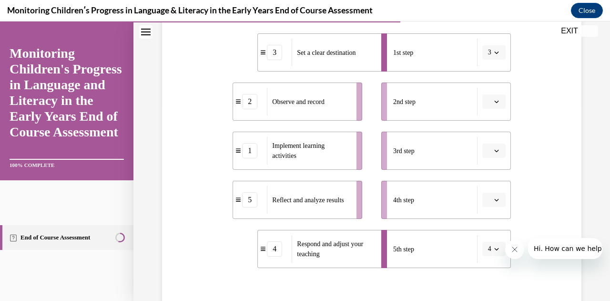
click at [494, 102] on icon "button" at bounding box center [496, 101] width 5 height 5
click at [484, 161] on span "2" at bounding box center [483, 161] width 3 height 8
click at [494, 152] on icon "button" at bounding box center [496, 150] width 5 height 5
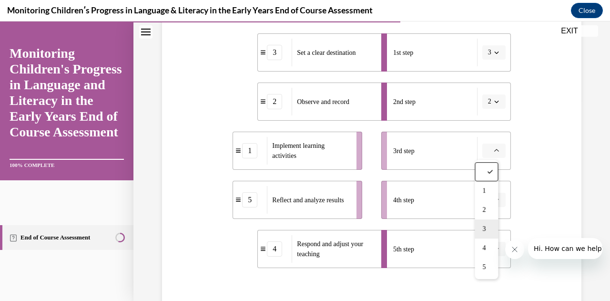
click at [482, 231] on div "3" at bounding box center [486, 228] width 23 height 19
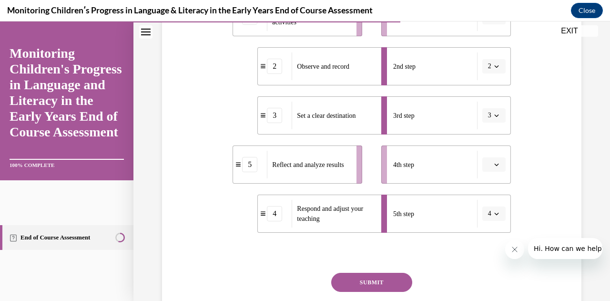
scroll to position [235, 0]
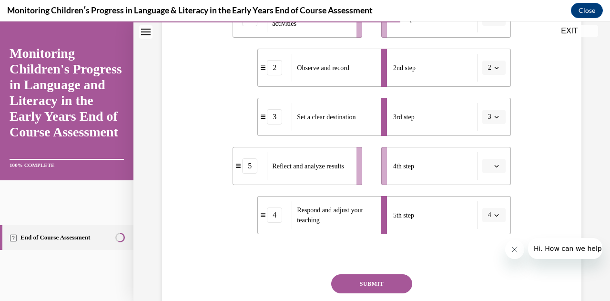
click at [494, 165] on icon "button" at bounding box center [496, 166] width 5 height 5
click at [483, 266] on span "4" at bounding box center [483, 263] width 3 height 8
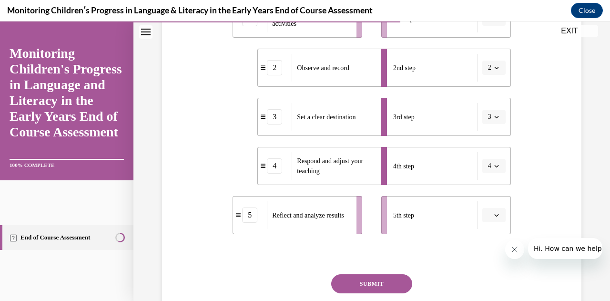
click at [363, 289] on button "SUBMIT" at bounding box center [371, 283] width 81 height 19
click at [491, 218] on button "button" at bounding box center [493, 215] width 23 height 14
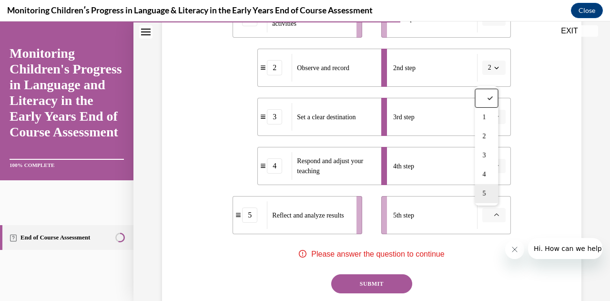
click at [488, 200] on div "5" at bounding box center [486, 193] width 23 height 19
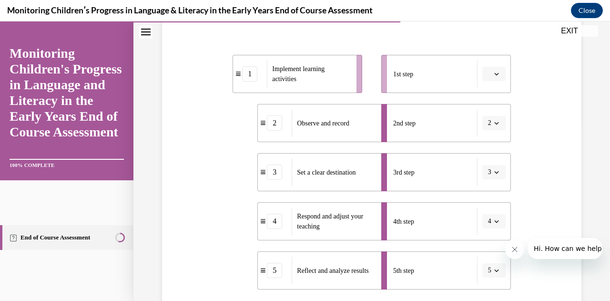
scroll to position [178, 0]
click at [494, 74] on icon "button" at bounding box center [496, 75] width 5 height 5
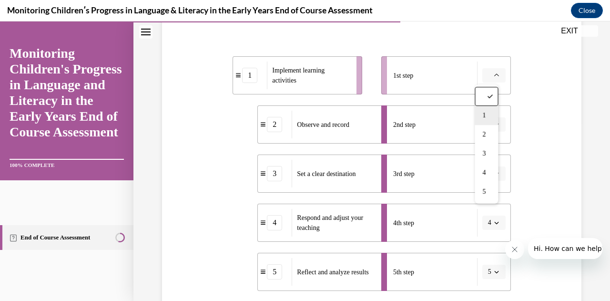
click at [484, 113] on span "1" at bounding box center [483, 116] width 3 height 8
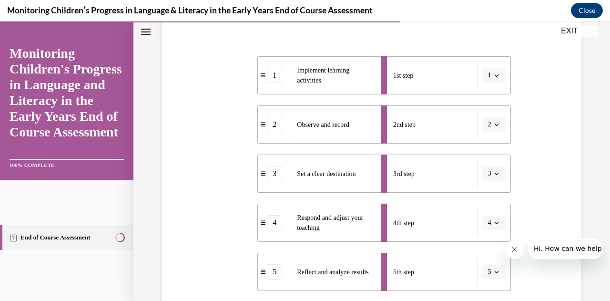
click at [494, 174] on icon "button" at bounding box center [496, 173] width 5 height 5
click at [543, 161] on div "Question 10/16 Put the steps of the assessment cycle in the right order! 1 Impl…" at bounding box center [372, 167] width 424 height 483
click at [493, 175] on span "button" at bounding box center [496, 173] width 7 height 7
click at [482, 76] on span "1" at bounding box center [482, 76] width 3 height 8
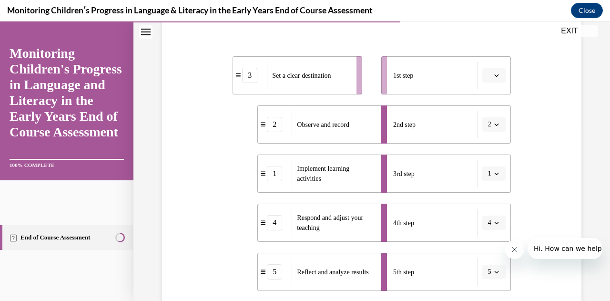
click at [494, 75] on icon "button" at bounding box center [496, 75] width 5 height 5
click at [483, 116] on span "1" at bounding box center [483, 116] width 3 height 8
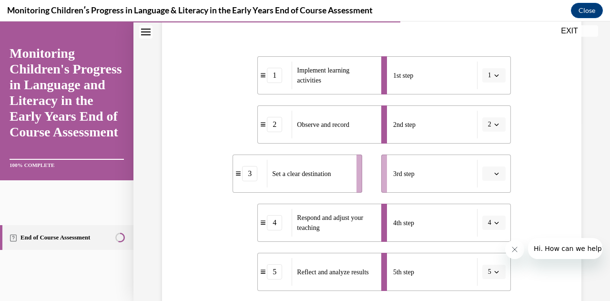
click at [494, 173] on icon "button" at bounding box center [496, 173] width 5 height 5
click at [489, 78] on div "1" at bounding box center [486, 75] width 23 height 19
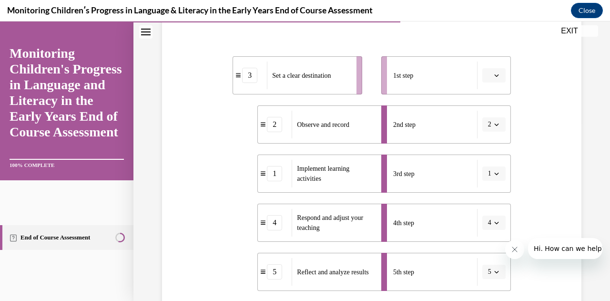
click at [493, 72] on span "button" at bounding box center [496, 75] width 7 height 7
click at [484, 154] on span "3" at bounding box center [483, 154] width 3 height 8
click at [494, 124] on icon "button" at bounding box center [496, 124] width 5 height 5
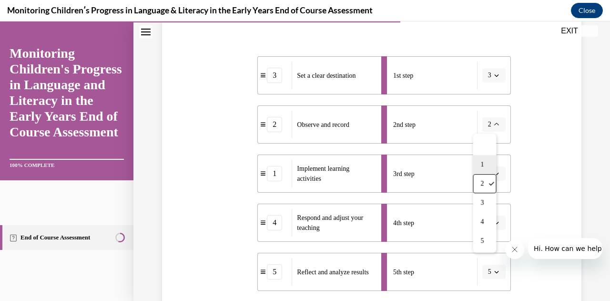
click at [484, 163] on span "1" at bounding box center [482, 165] width 3 height 8
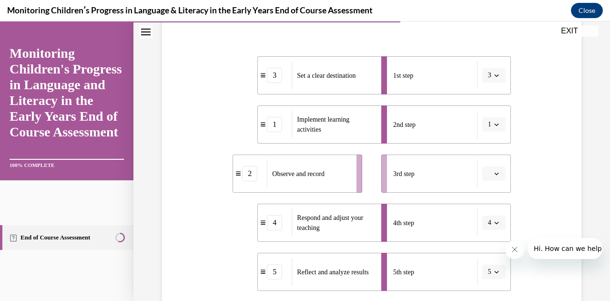
click at [494, 124] on icon "button" at bounding box center [496, 124] width 5 height 5
click at [487, 167] on div "1" at bounding box center [484, 164] width 23 height 19
click at [494, 174] on icon "button" at bounding box center [496, 173] width 5 height 5
click at [485, 97] on span "2" at bounding box center [483, 95] width 3 height 8
click at [494, 222] on icon "button" at bounding box center [496, 222] width 5 height 5
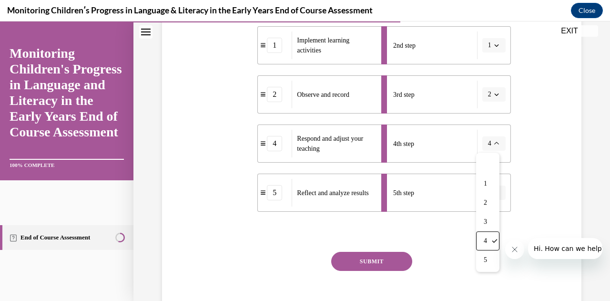
click at [375, 265] on button "SUBMIT" at bounding box center [371, 261] width 81 height 19
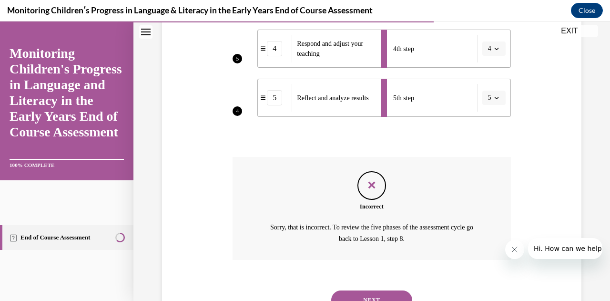
scroll to position [393, 0]
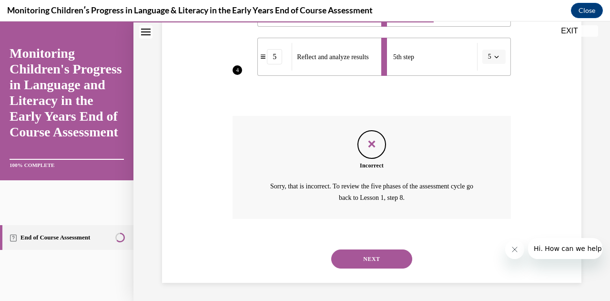
click at [370, 260] on button "NEXT" at bounding box center [371, 258] width 81 height 19
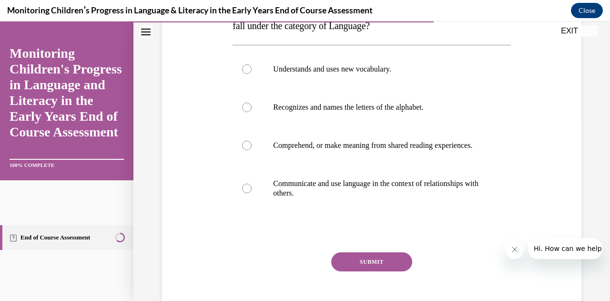
scroll to position [184, 0]
click at [244, 113] on label "Recognizes and names the letters of the alphabet." at bounding box center [372, 108] width 278 height 38
click at [244, 113] on input "Recognizes and names the letters of the alphabet." at bounding box center [247, 108] width 10 height 10
radio input "true"
click at [365, 272] on button "SUBMIT" at bounding box center [371, 262] width 81 height 19
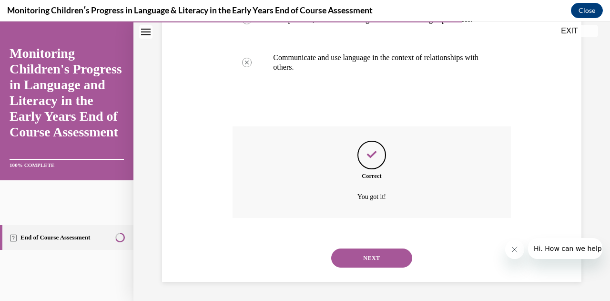
scroll to position [319, 0]
click at [378, 263] on button "NEXT" at bounding box center [371, 257] width 81 height 19
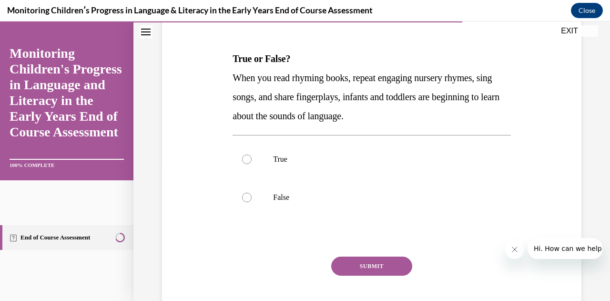
scroll to position [133, 0]
click at [242, 162] on div at bounding box center [247, 159] width 10 height 10
click at [242, 162] on input "True" at bounding box center [247, 159] width 10 height 10
radio input "true"
click at [376, 268] on button "SUBMIT" at bounding box center [371, 265] width 81 height 19
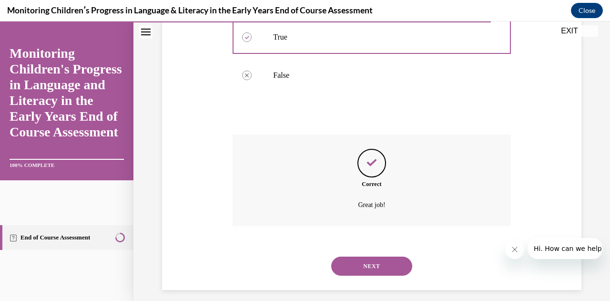
scroll to position [262, 0]
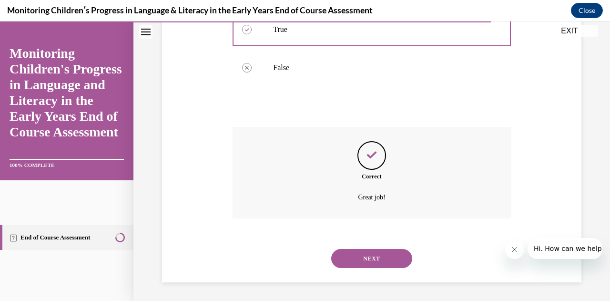
click at [375, 267] on button "NEXT" at bounding box center [371, 258] width 81 height 19
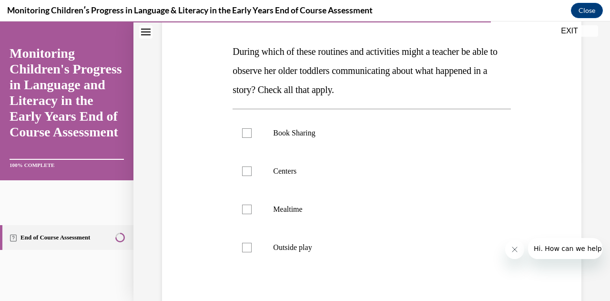
scroll to position [142, 0]
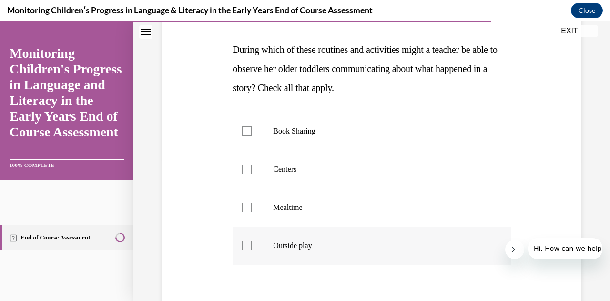
click at [247, 250] on label "Outside play" at bounding box center [372, 245] width 278 height 38
click at [247, 250] on input "Outside play" at bounding box center [247, 246] width 10 height 10
checkbox input "true"
click at [249, 209] on div at bounding box center [247, 208] width 10 height 10
click at [249, 209] on input "Mealtime" at bounding box center [247, 208] width 10 height 10
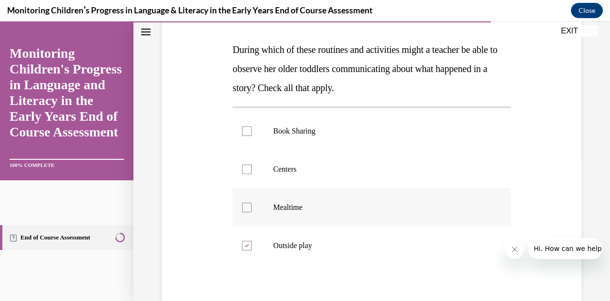
checkbox input "true"
click at [247, 174] on label "Centers" at bounding box center [372, 169] width 278 height 38
click at [247, 174] on input "Centers" at bounding box center [247, 169] width 10 height 10
checkbox input "true"
click at [249, 135] on div at bounding box center [247, 131] width 10 height 10
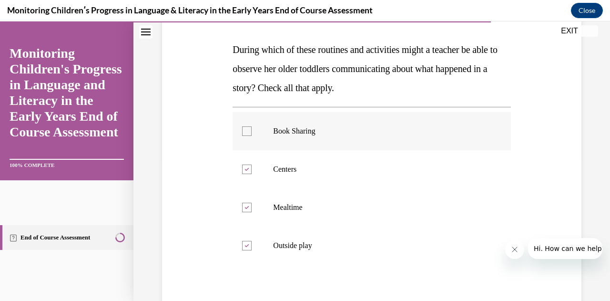
click at [249, 135] on input "Book Sharing" at bounding box center [247, 131] width 10 height 10
checkbox input "true"
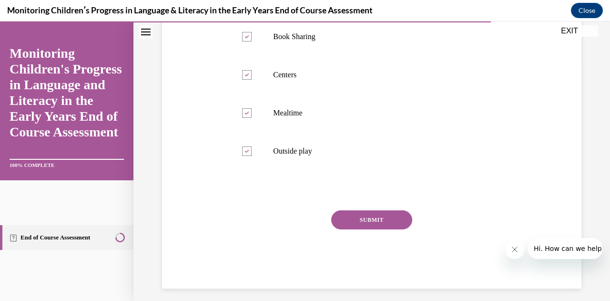
click at [370, 219] on button "SUBMIT" at bounding box center [371, 219] width 81 height 19
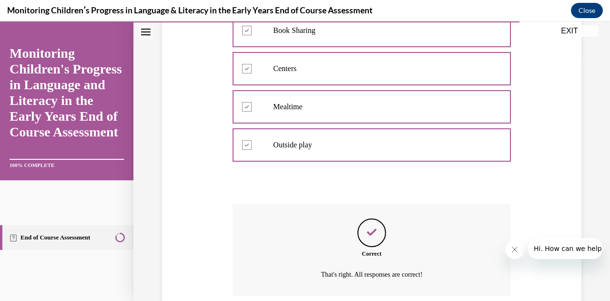
scroll to position [319, 0]
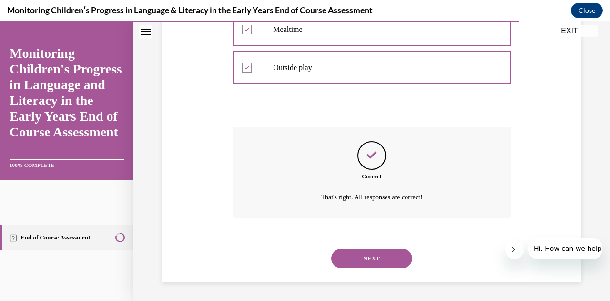
click at [378, 264] on button "NEXT" at bounding box center [371, 258] width 81 height 19
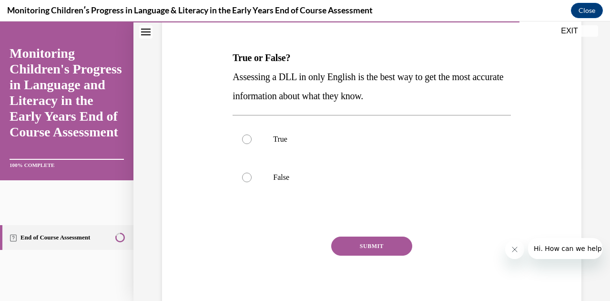
scroll to position [147, 0]
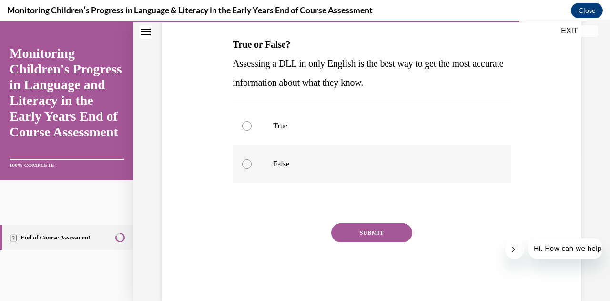
click at [240, 166] on label "False" at bounding box center [372, 164] width 278 height 38
click at [242, 166] on input "False" at bounding box center [247, 164] width 10 height 10
radio input "true"
click at [371, 239] on button "SUBMIT" at bounding box center [371, 232] width 81 height 19
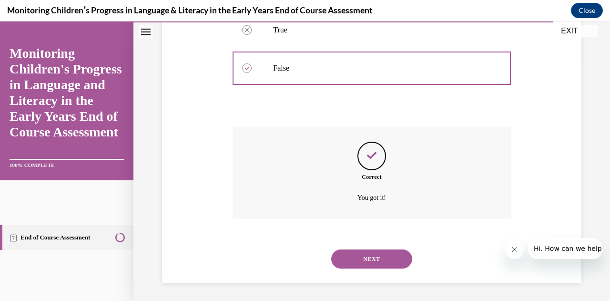
scroll to position [243, 0]
click at [371, 261] on button "NEXT" at bounding box center [371, 258] width 81 height 19
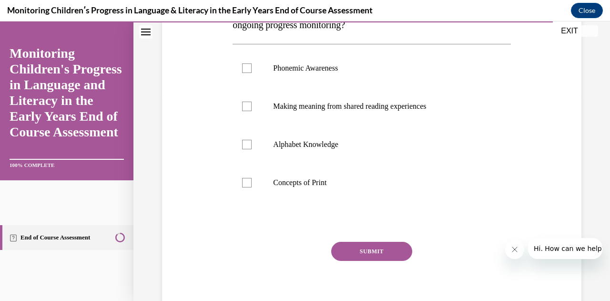
scroll to position [213, 0]
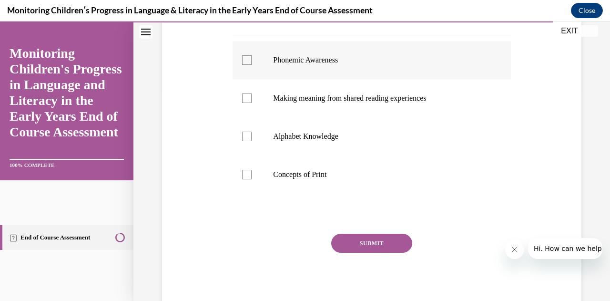
click at [247, 61] on div at bounding box center [247, 60] width 10 height 10
click at [247, 61] on input "Phonemic Awareness" at bounding box center [247, 60] width 10 height 10
checkbox input "true"
click at [245, 141] on label "Alphabet Knowledge" at bounding box center [372, 136] width 278 height 38
click at [245, 141] on input "Alphabet Knowledge" at bounding box center [247, 137] width 10 height 10
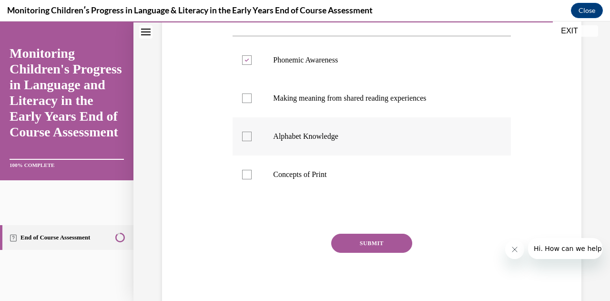
checkbox input "true"
click at [375, 243] on button "SUBMIT" at bounding box center [371, 243] width 81 height 19
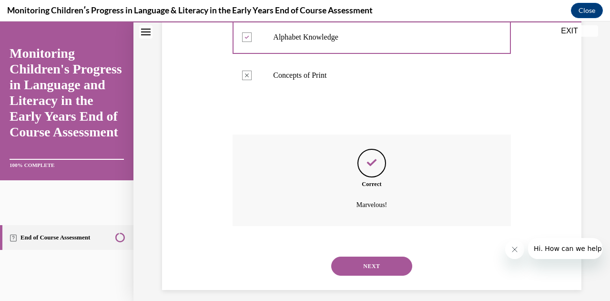
scroll to position [319, 0]
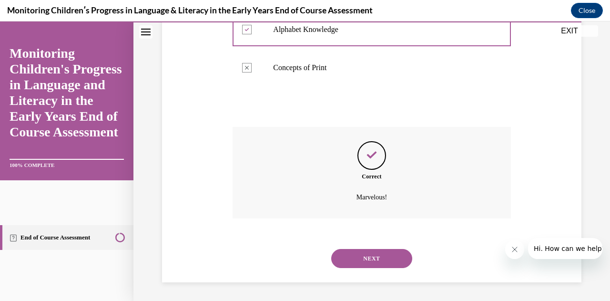
click at [377, 261] on button "NEXT" at bounding box center [371, 258] width 81 height 19
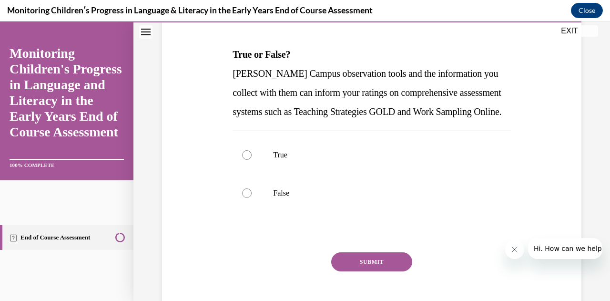
scroll to position [138, 0]
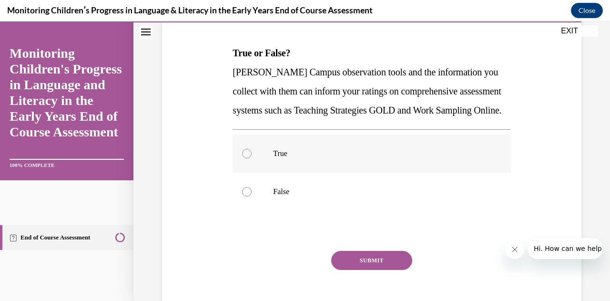
click at [240, 173] on label "True" at bounding box center [372, 153] width 278 height 38
click at [242, 158] on input "True" at bounding box center [247, 154] width 10 height 10
radio input "true"
click at [379, 270] on button "SUBMIT" at bounding box center [371, 260] width 81 height 19
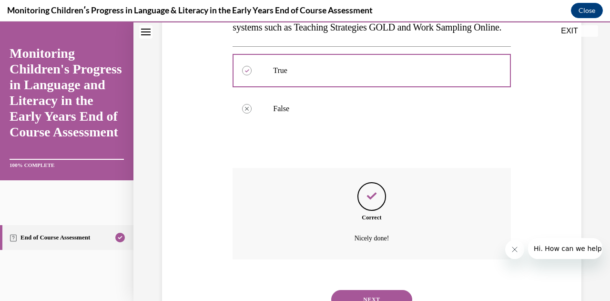
scroll to position [281, 0]
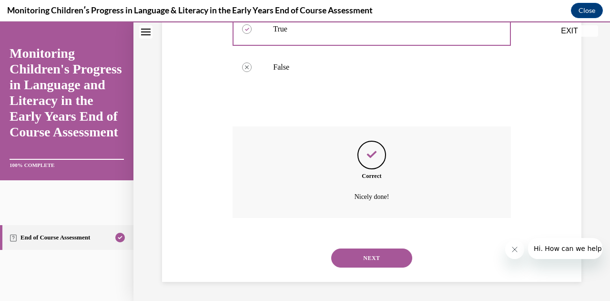
click at [369, 267] on div "NEXT" at bounding box center [372, 258] width 278 height 38
click at [372, 264] on button "NEXT" at bounding box center [371, 257] width 81 height 19
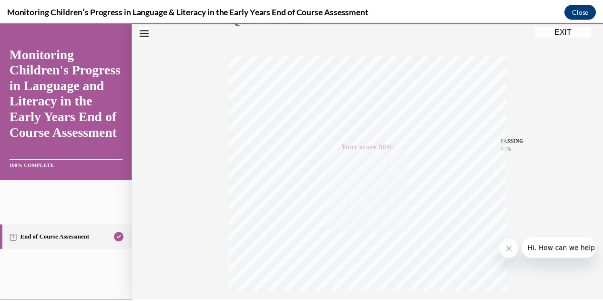
scroll to position [209, 0]
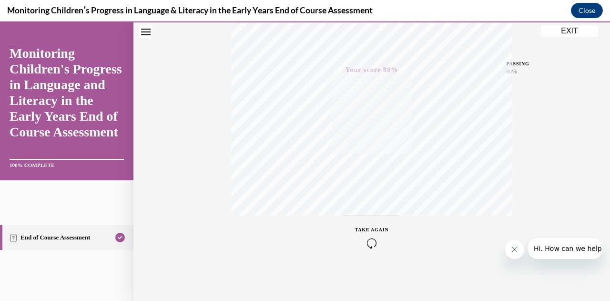
click at [566, 33] on button "EXIT" at bounding box center [569, 30] width 57 height 11
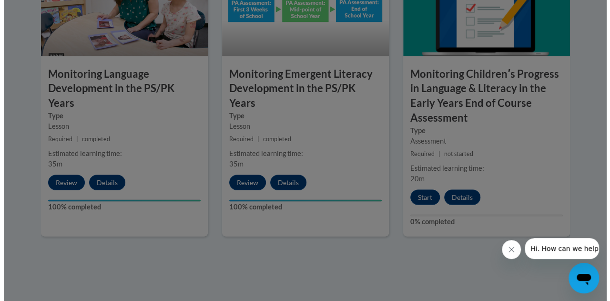
scroll to position [891, 0]
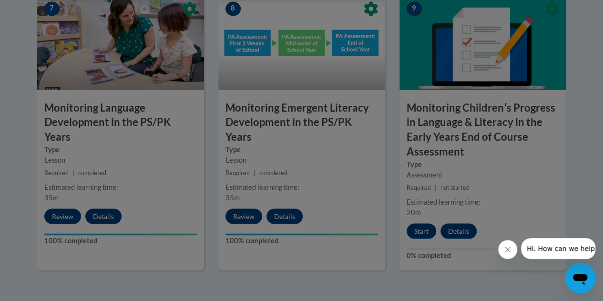
click at [418, 236] on div at bounding box center [301, 150] width 603 height 301
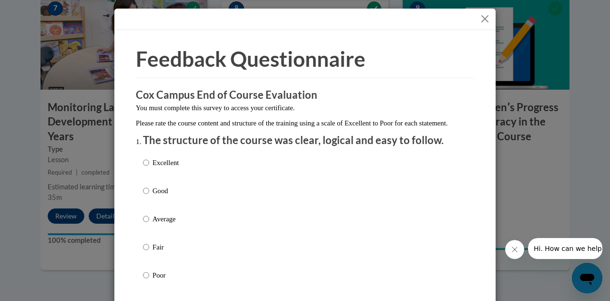
click at [532, 203] on div "Feedback Questionnaire Rate Course Comments Cox Campus End of Course Evaluation…" at bounding box center [305, 150] width 610 height 301
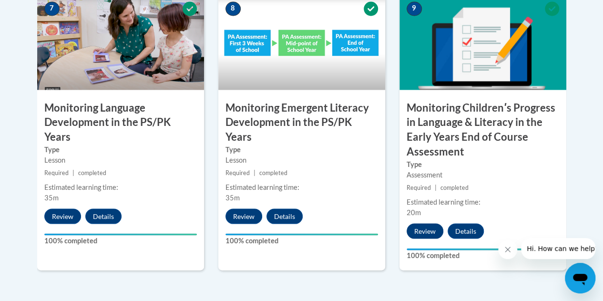
click at [424, 230] on button "Review" at bounding box center [425, 230] width 37 height 15
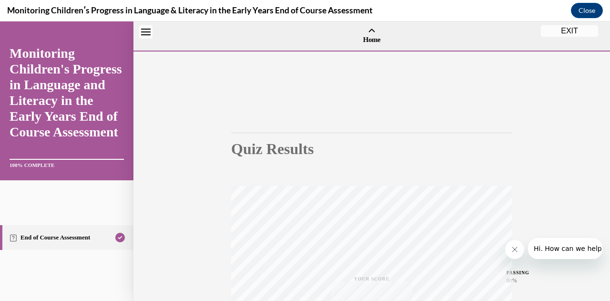
scroll to position [30, 0]
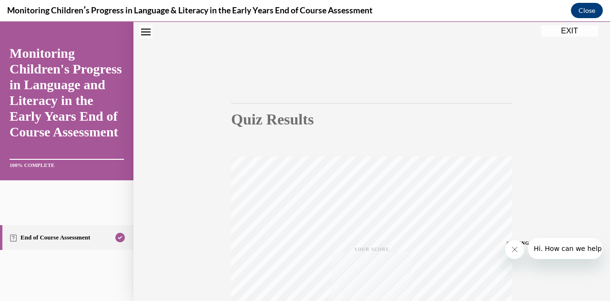
click at [582, 16] on button "Close" at bounding box center [587, 10] width 32 height 15
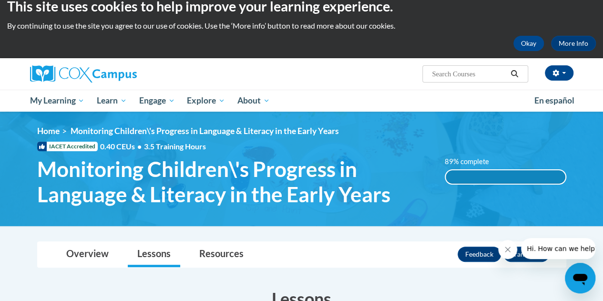
scroll to position [0, 0]
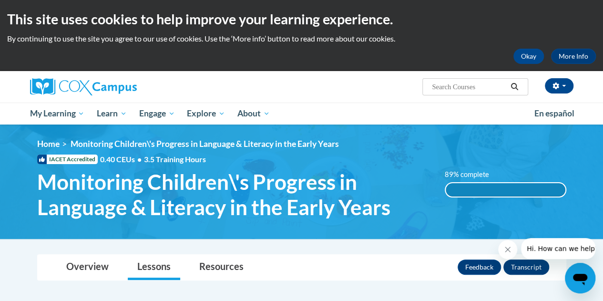
click at [528, 267] on button "Transcript" at bounding box center [526, 266] width 46 height 15
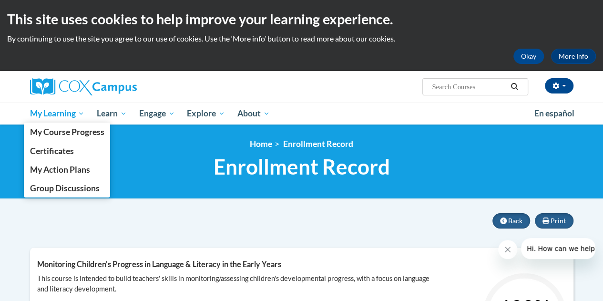
click at [57, 113] on span "My Learning" at bounding box center [57, 113] width 55 height 11
click at [43, 159] on link "Certificates" at bounding box center [67, 151] width 87 height 19
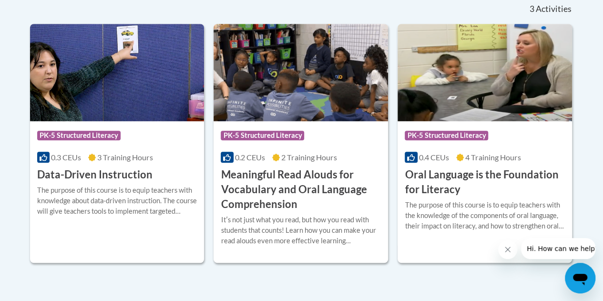
scroll to position [283, 0]
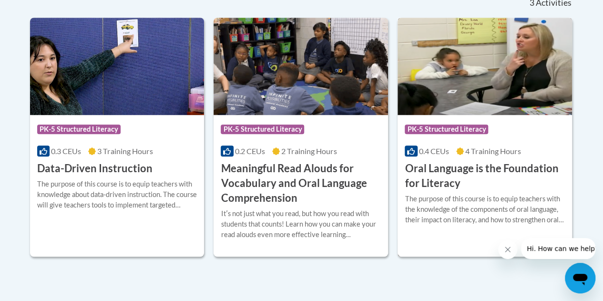
click at [515, 164] on h3 "Oral Language is the Foundation for Literacy" at bounding box center [485, 176] width 160 height 30
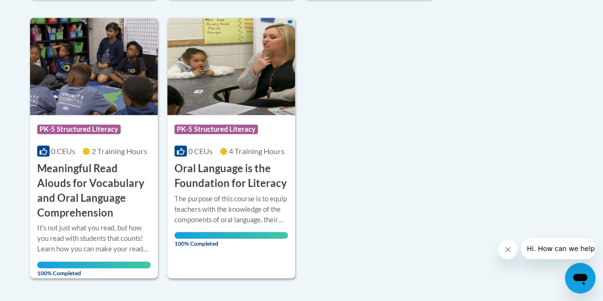
scroll to position [513, 0]
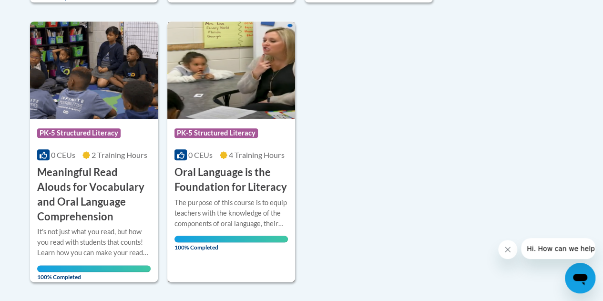
click at [254, 184] on h3 "Oral Language is the Foundation for Literacy" at bounding box center [230, 180] width 113 height 30
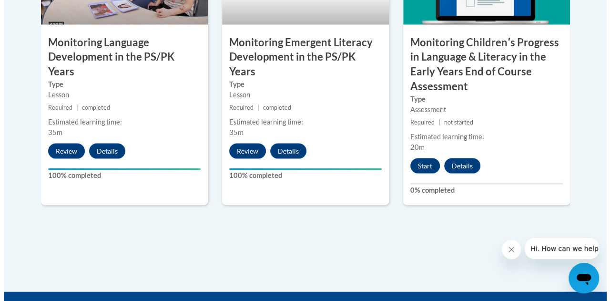
scroll to position [957, 0]
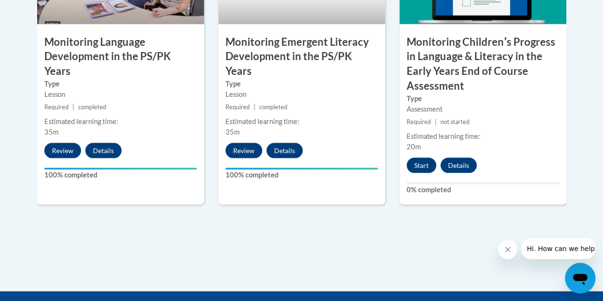
click at [414, 172] on button "Start" at bounding box center [422, 165] width 30 height 15
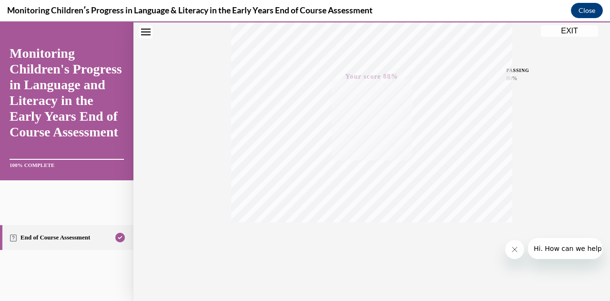
scroll to position [209, 0]
click at [86, 238] on link "End of Course Assessment" at bounding box center [66, 237] width 133 height 25
click at [563, 38] on div "Quiz Results PASSING 80% Your score 88% Passed PASSING 80% Your score Your scor…" at bounding box center [371, 72] width 477 height 459
click at [569, 34] on button "EXIT" at bounding box center [569, 30] width 57 height 11
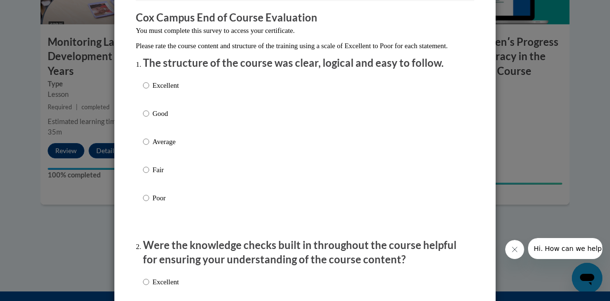
scroll to position [84, 0]
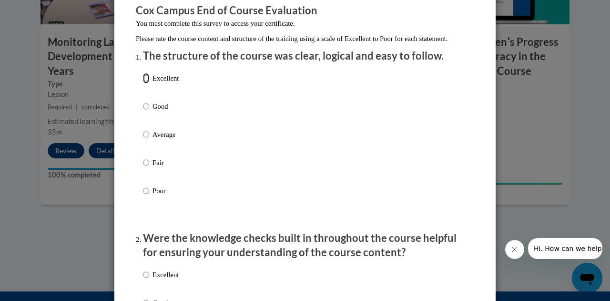
click at [143, 83] on input "Excellent" at bounding box center [146, 78] width 6 height 10
radio input "true"
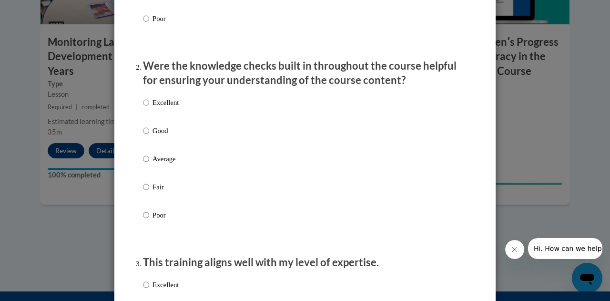
scroll to position [259, 0]
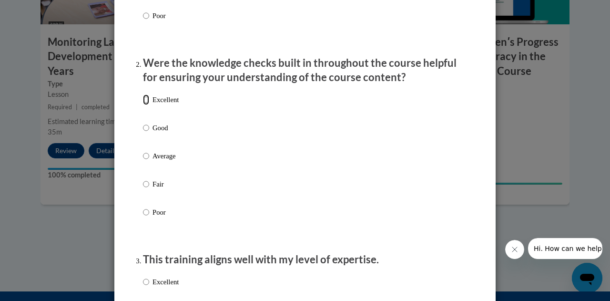
click at [144, 105] on input "Excellent" at bounding box center [146, 99] width 6 height 10
radio input "true"
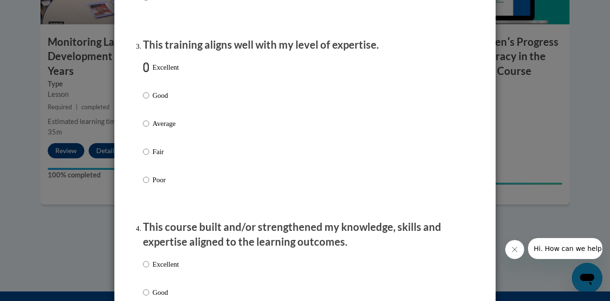
click at [143, 72] on input "Excellent" at bounding box center [146, 67] width 6 height 10
radio input "true"
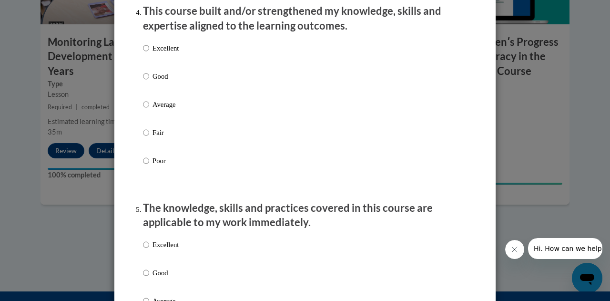
scroll to position [688, 0]
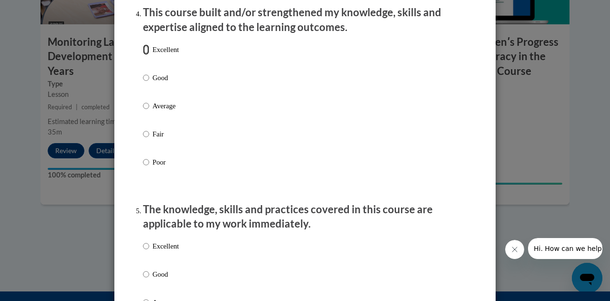
click at [143, 55] on input "Excellent" at bounding box center [146, 49] width 6 height 10
radio input "true"
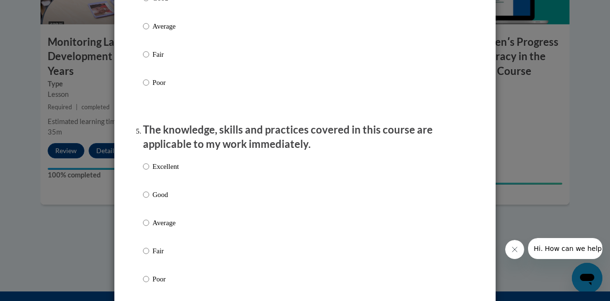
scroll to position [771, 0]
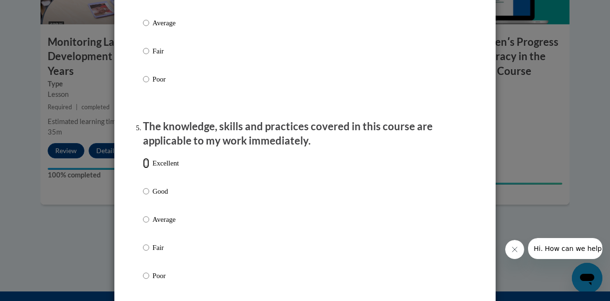
click at [143, 168] on input "Excellent" at bounding box center [146, 163] width 6 height 10
radio input "true"
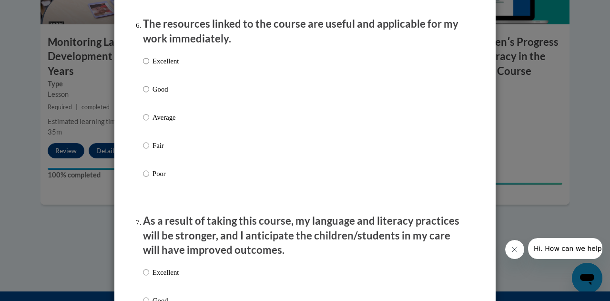
scroll to position [1078, 0]
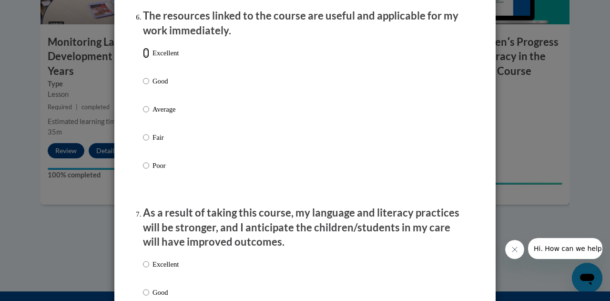
click at [143, 58] on input "Excellent" at bounding box center [146, 53] width 6 height 10
radio input "true"
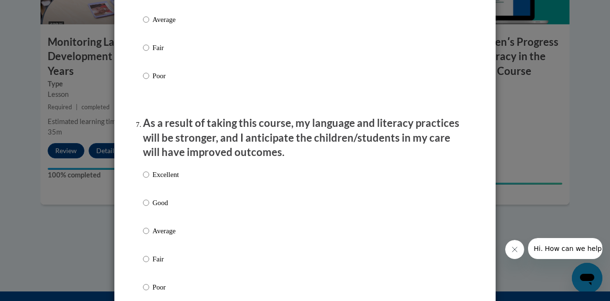
scroll to position [1171, 0]
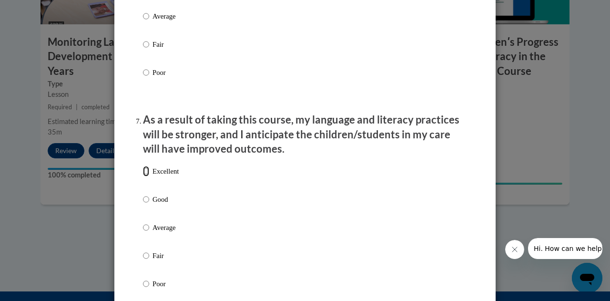
click at [143, 176] on input "Excellent" at bounding box center [146, 171] width 6 height 10
radio input "true"
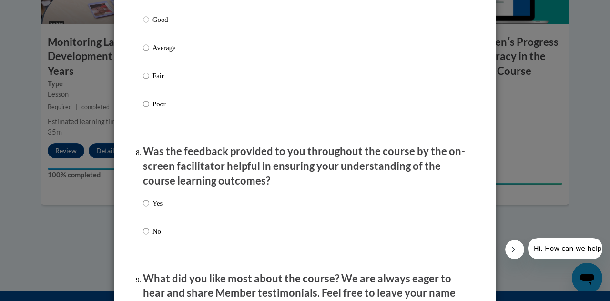
scroll to position [1354, 0]
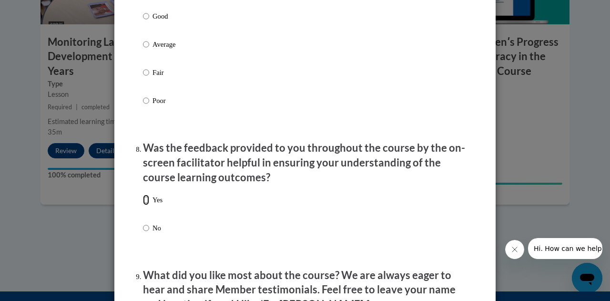
click at [143, 205] on input "Yes" at bounding box center [146, 200] width 6 height 10
radio input "true"
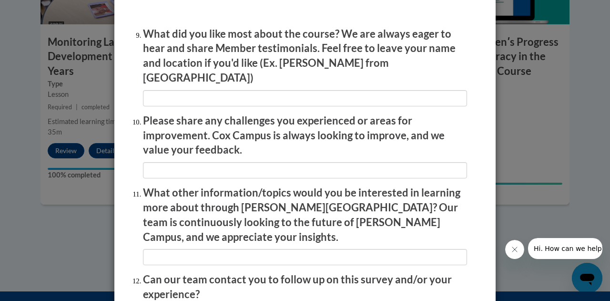
scroll to position [1681, 0]
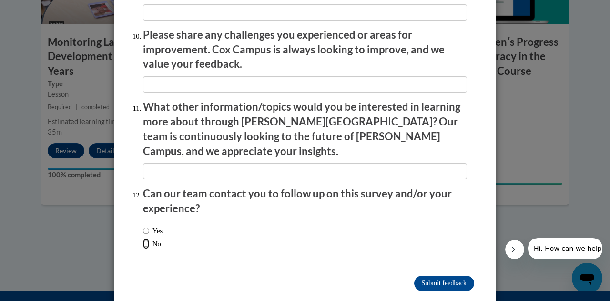
click at [144, 238] on input "No" at bounding box center [146, 243] width 6 height 10
radio input "true"
click at [444, 276] on input "Submit feedback" at bounding box center [444, 283] width 60 height 15
